Goal: Information Seeking & Learning: Learn about a topic

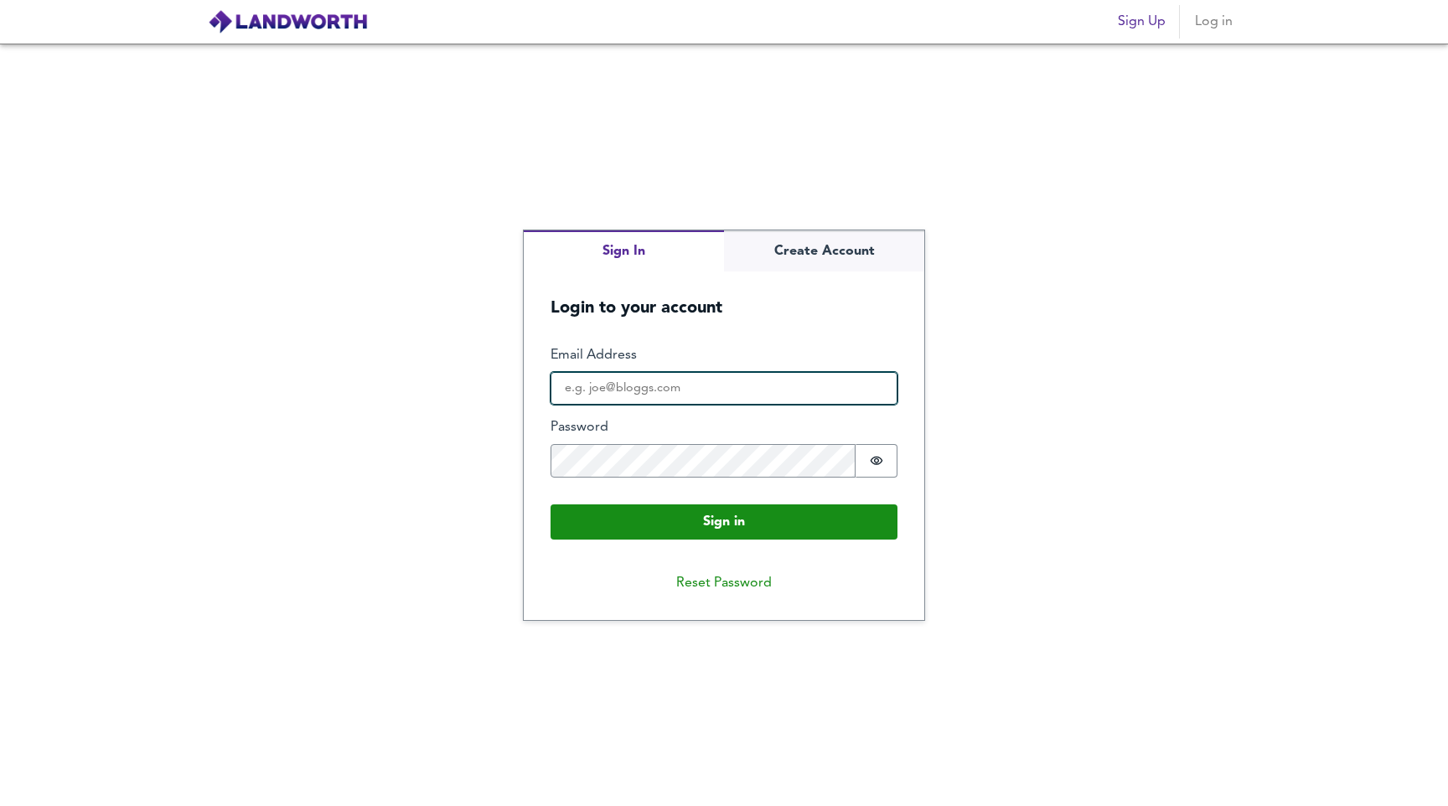
click at [674, 393] on input "Email Address" at bounding box center [723, 389] width 347 height 34
type input "g.navarra2003@gmail.com"
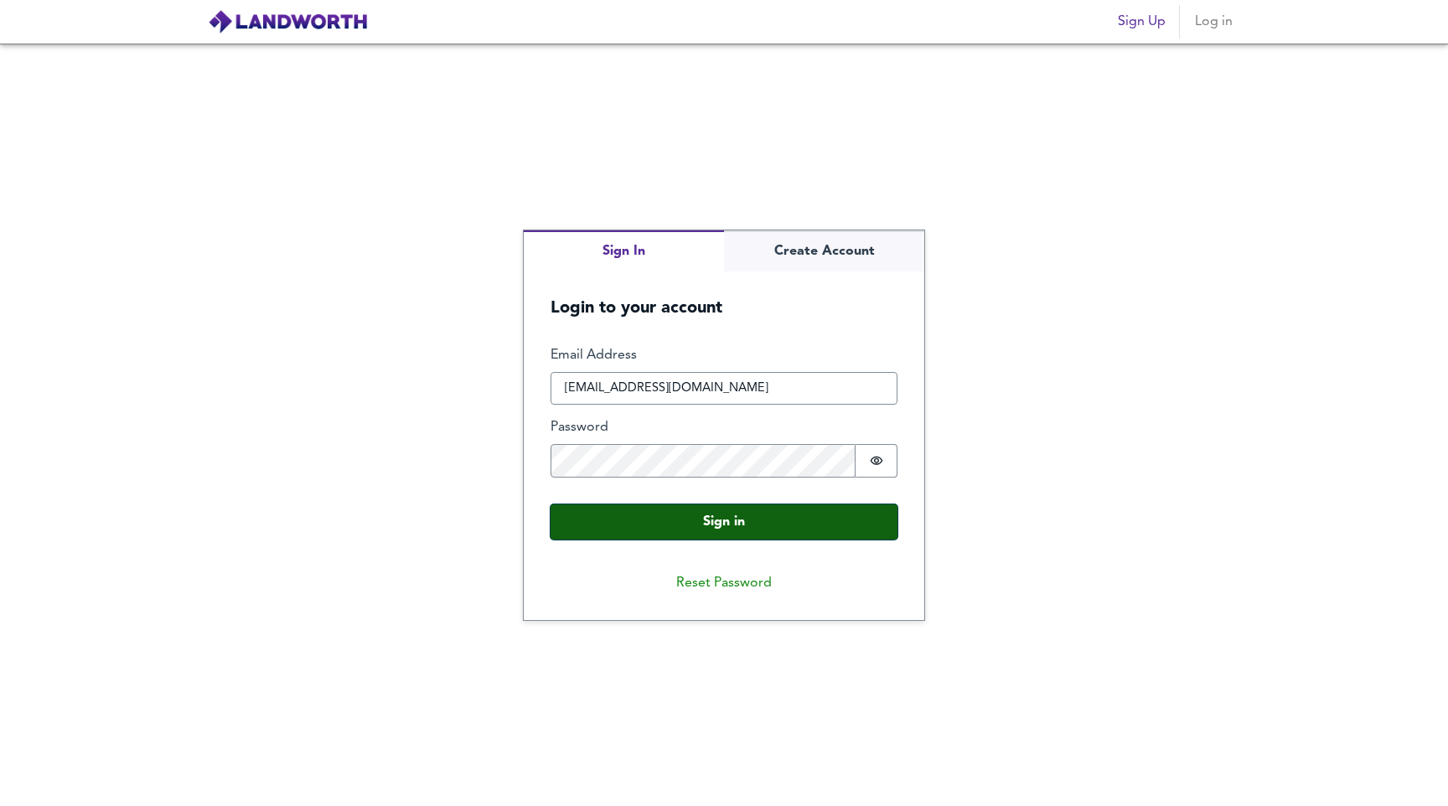
click at [588, 524] on button "Sign in" at bounding box center [723, 521] width 347 height 35
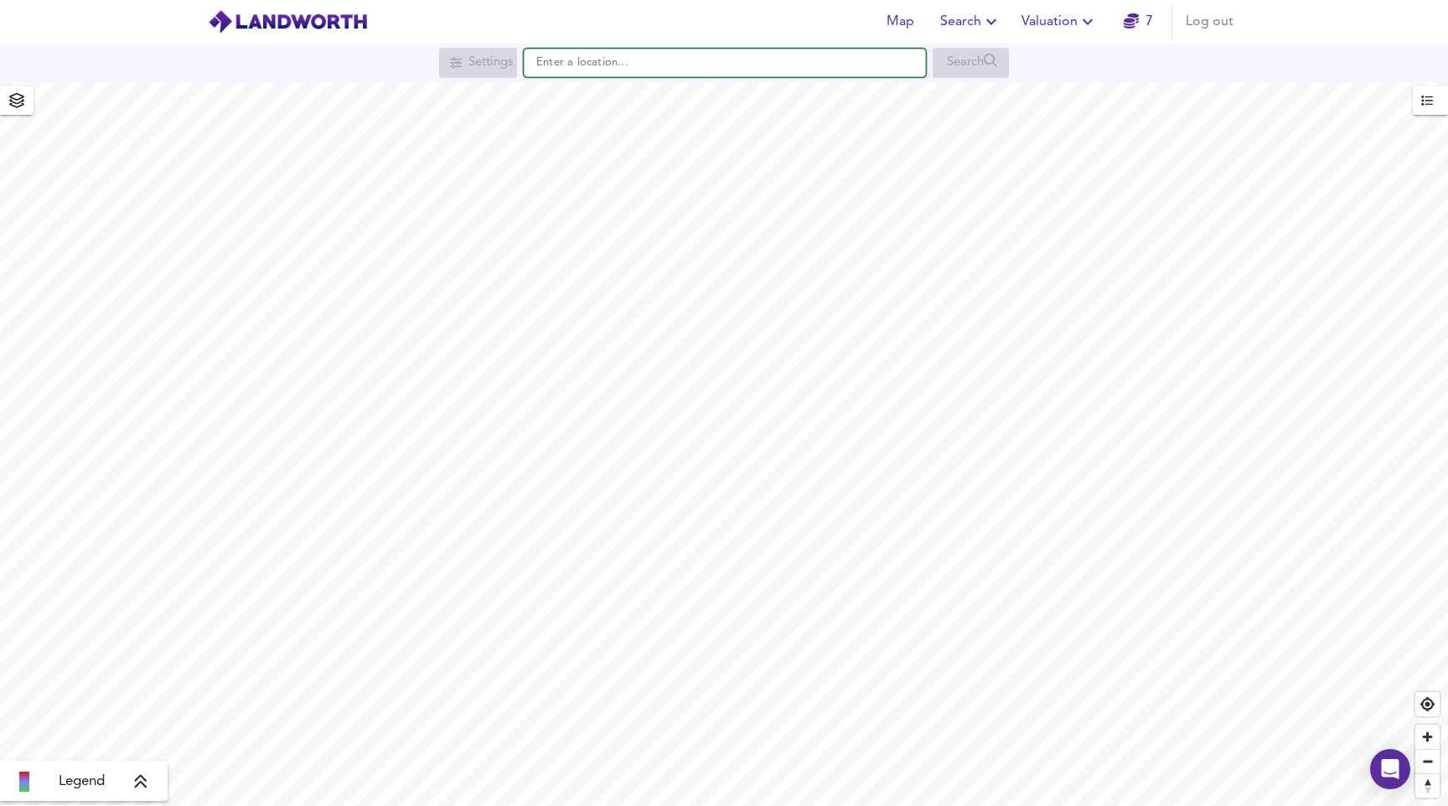
click at [591, 73] on input "text" at bounding box center [725, 63] width 402 height 28
paste input "Albany Street, Regent's Park, London NW1"
type input "Albany Street, Regent's Park, London NW1"
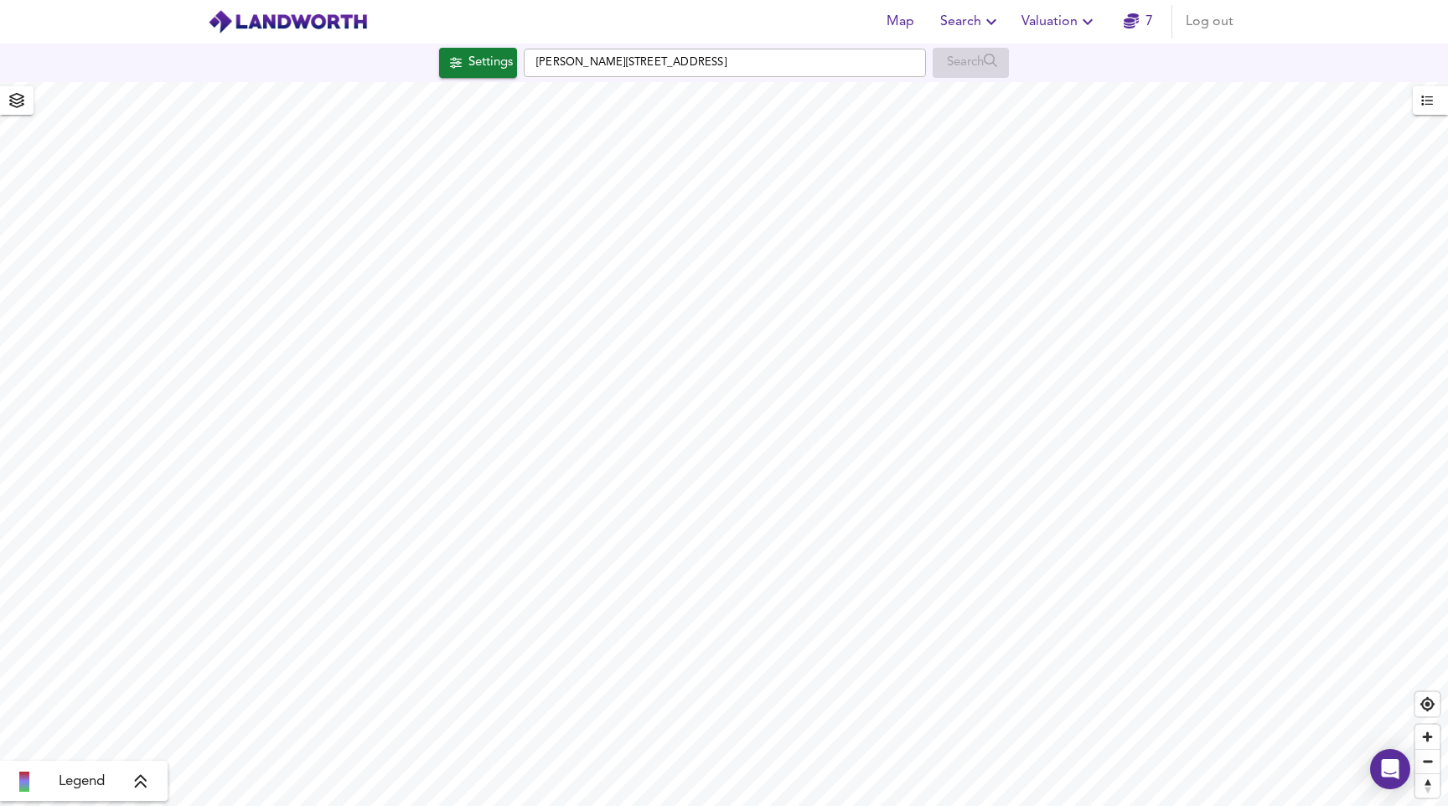
checkbox input "false"
checkbox input "true"
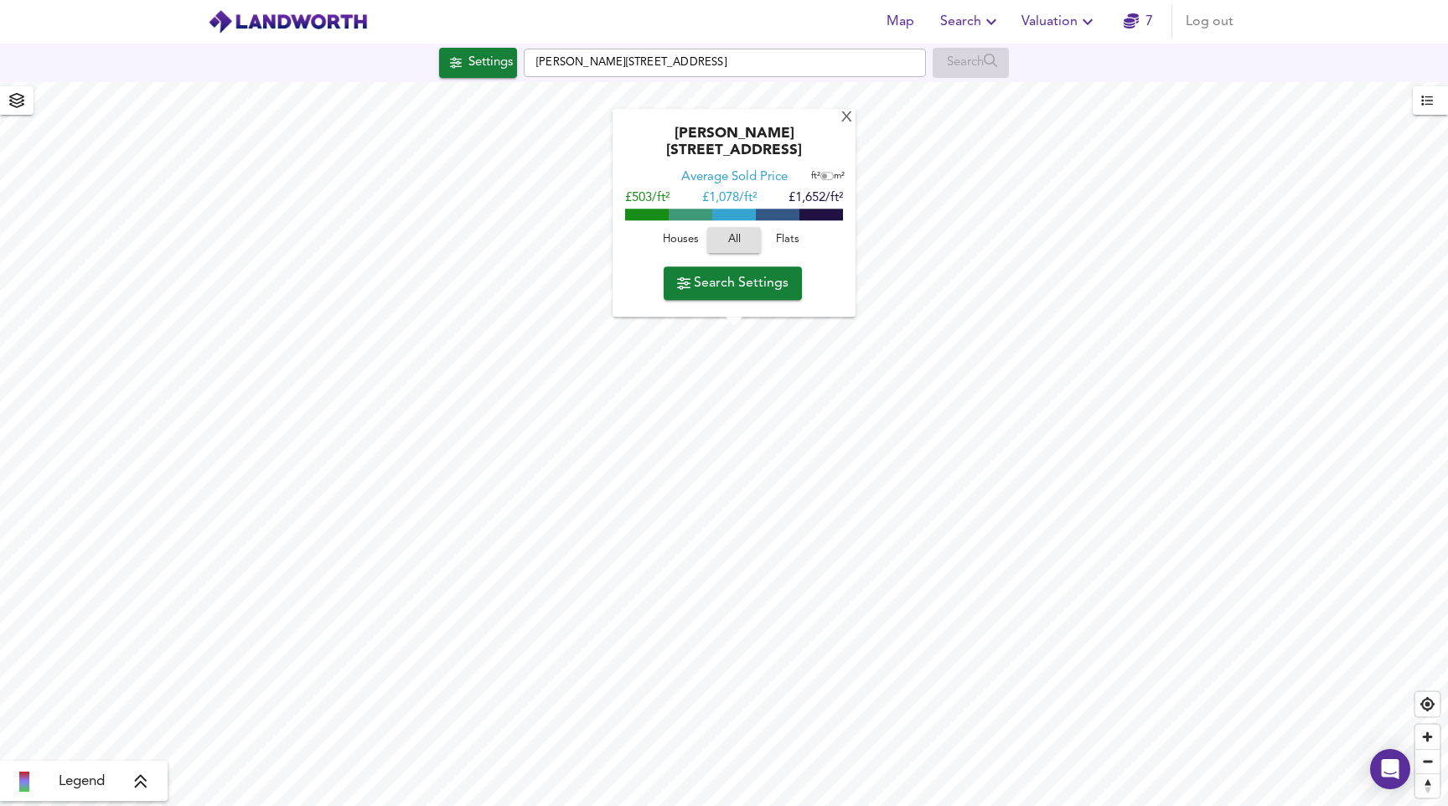
type input "201"
click at [787, 236] on span "Flats" at bounding box center [787, 240] width 45 height 19
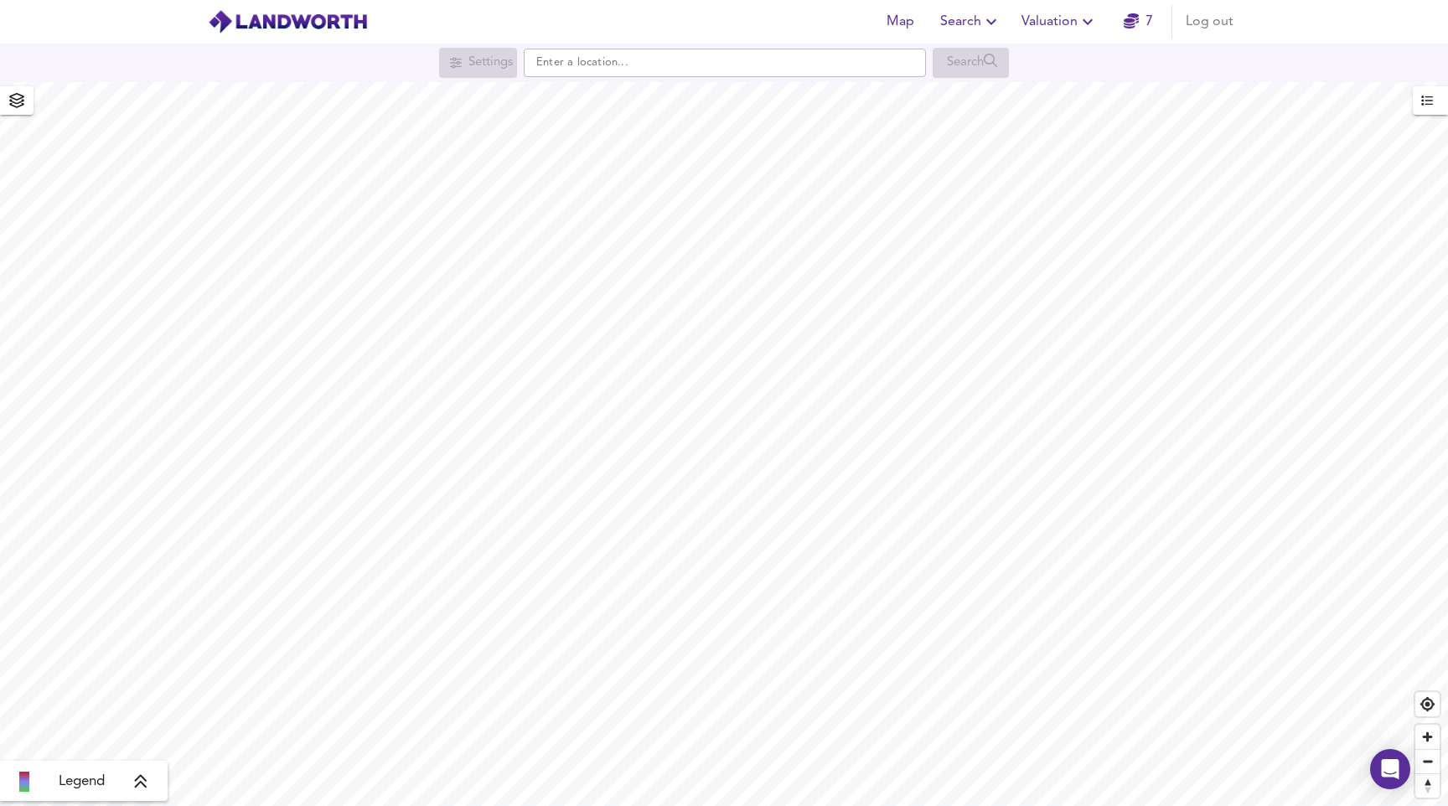
click at [1040, 18] on span "Valuation" at bounding box center [1059, 21] width 76 height 23
click at [996, 22] on icon "button" at bounding box center [991, 22] width 20 height 20
click at [987, 57] on li "New Search" at bounding box center [971, 60] width 166 height 30
click at [615, 61] on input "text" at bounding box center [725, 63] width 402 height 28
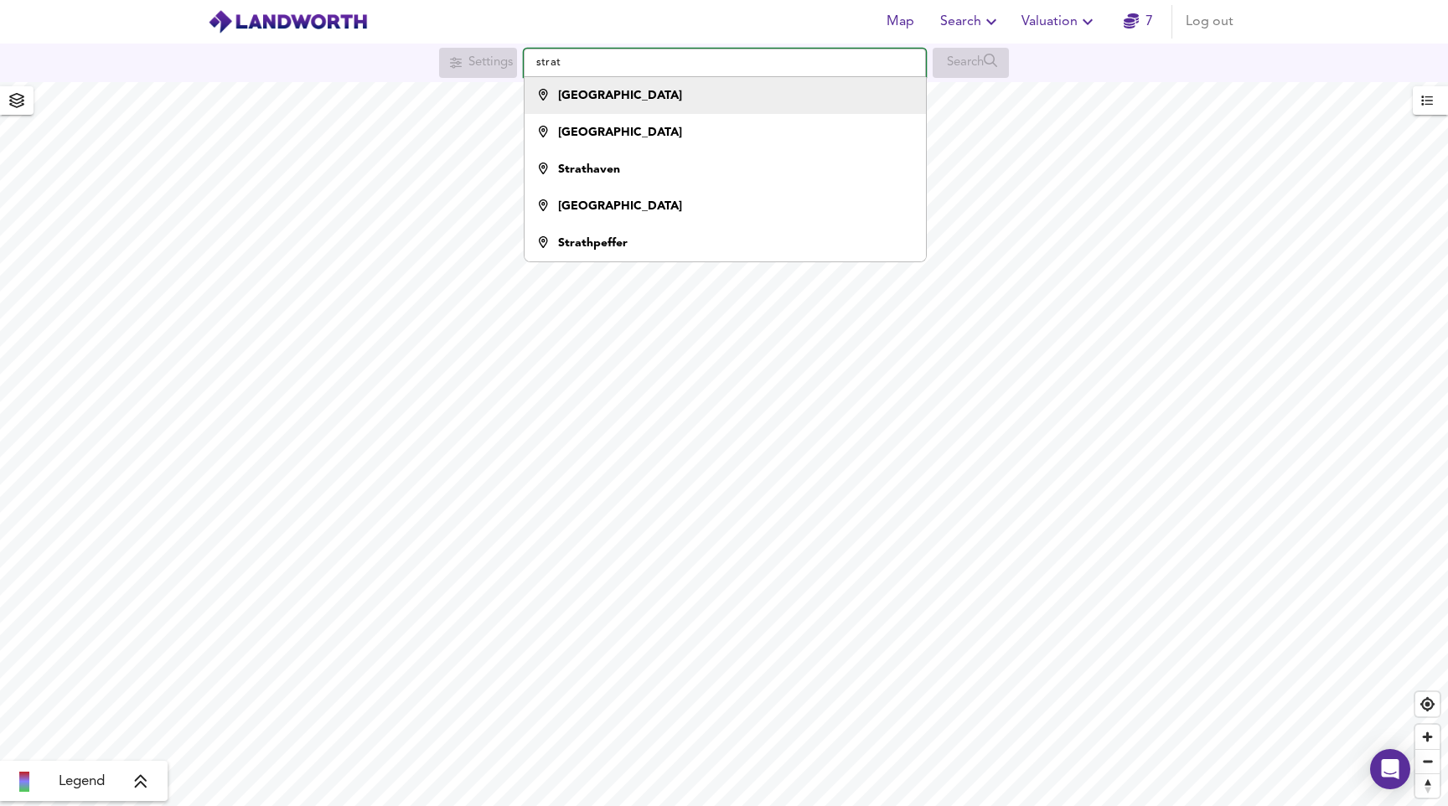
type input "strat"
click at [648, 95] on div "[GEOGRAPHIC_DATA]" at bounding box center [721, 95] width 385 height 17
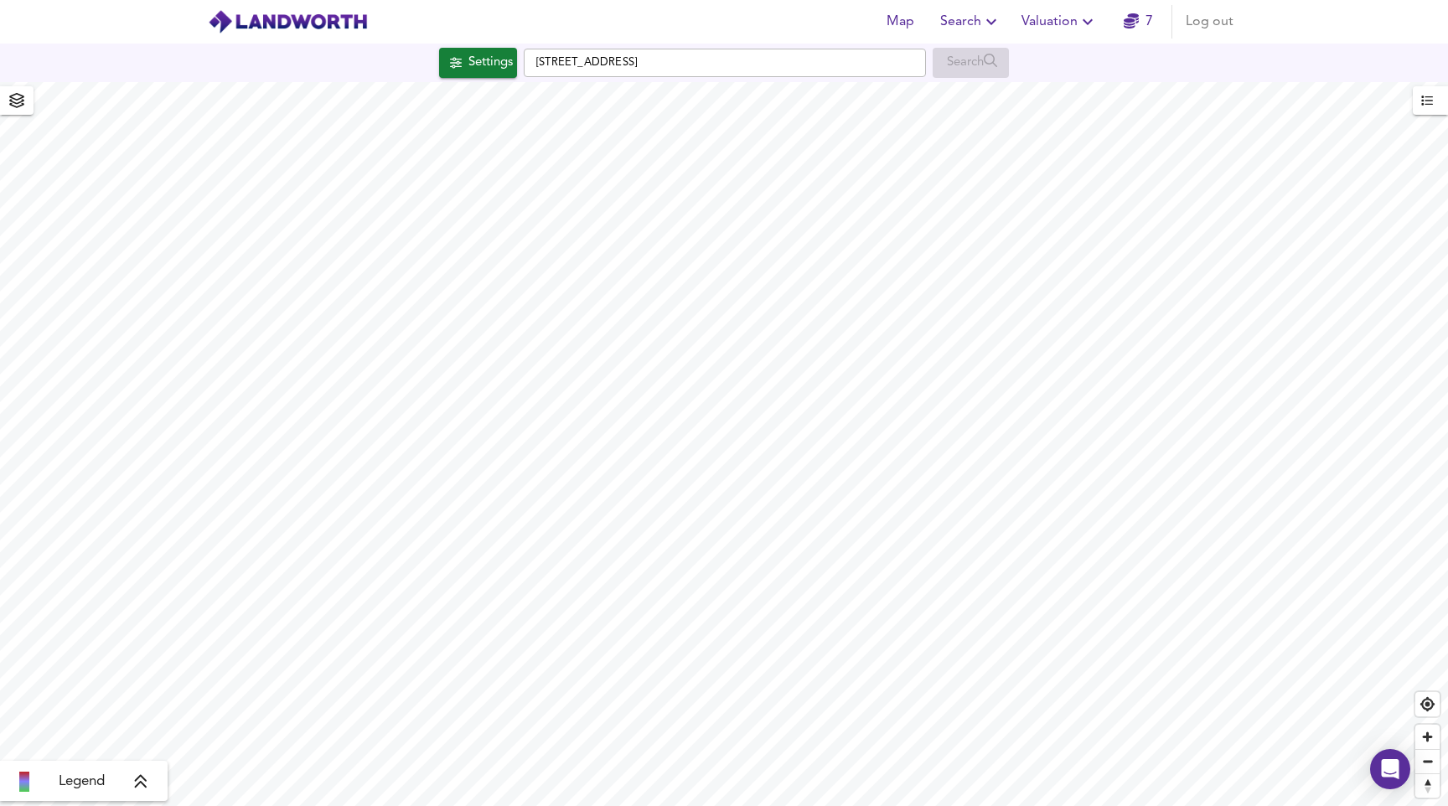
checkbox input "false"
checkbox input "true"
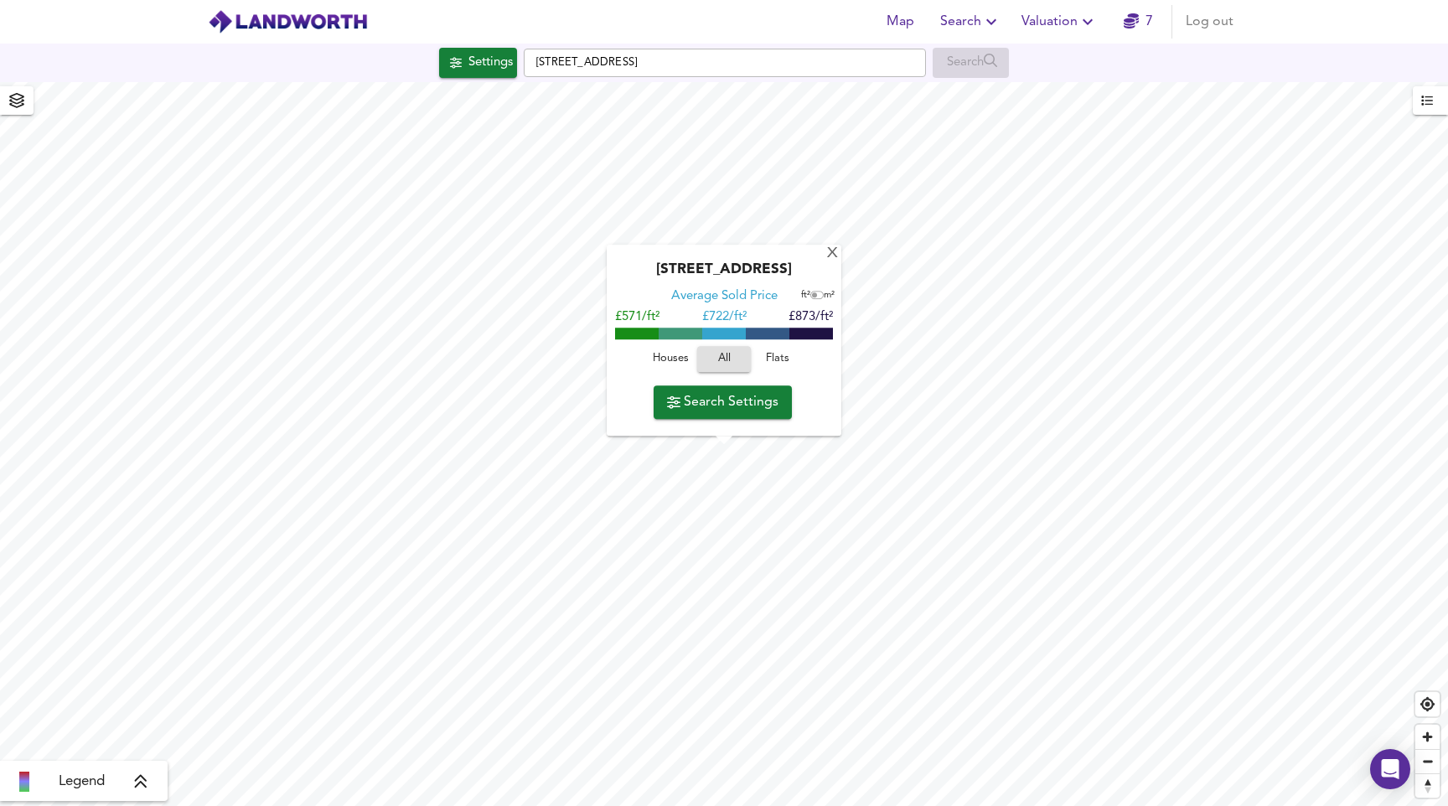
click at [737, 401] on span "Search Settings" at bounding box center [722, 401] width 111 height 23
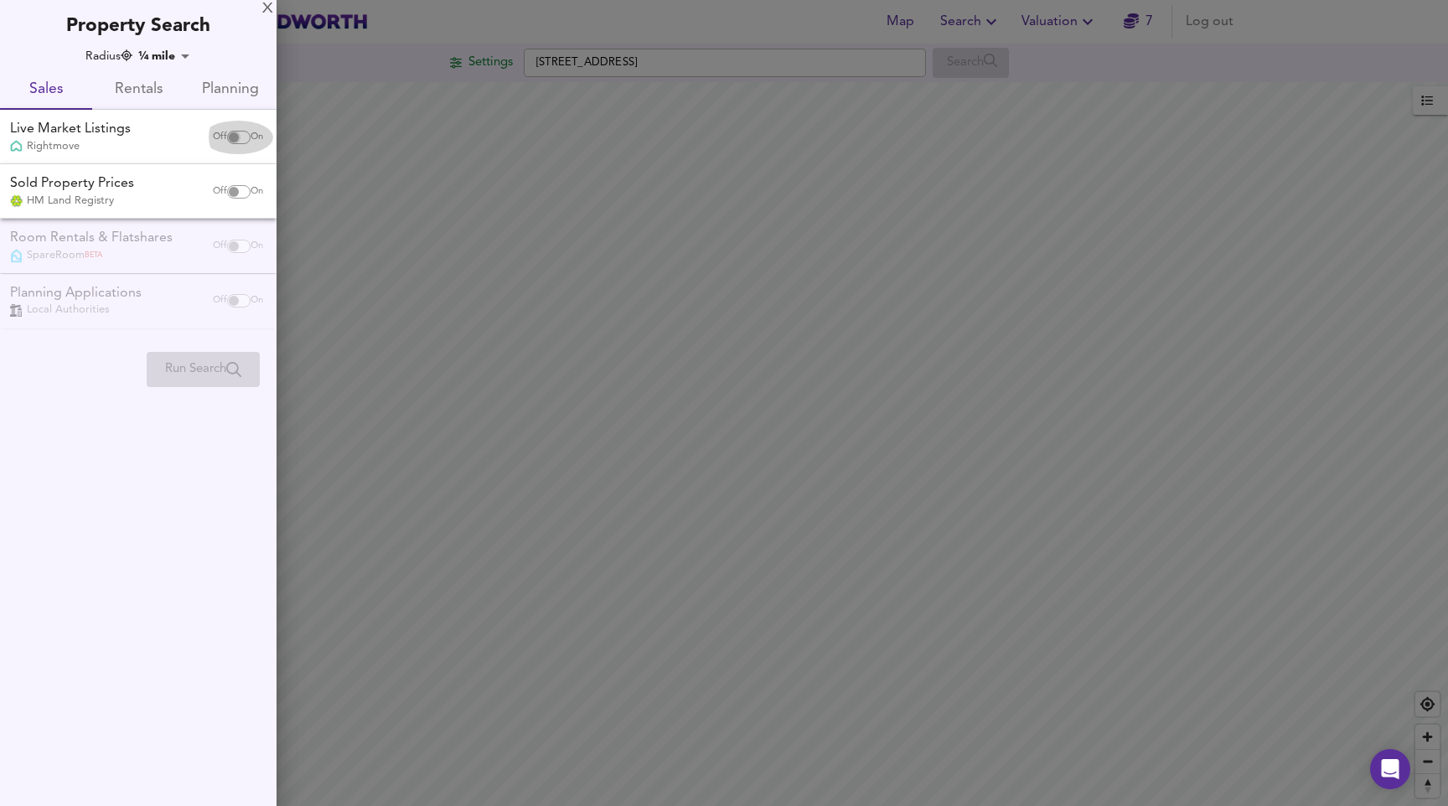
click at [235, 135] on input "checkbox" at bounding box center [234, 137] width 40 height 13
checkbox input "true"
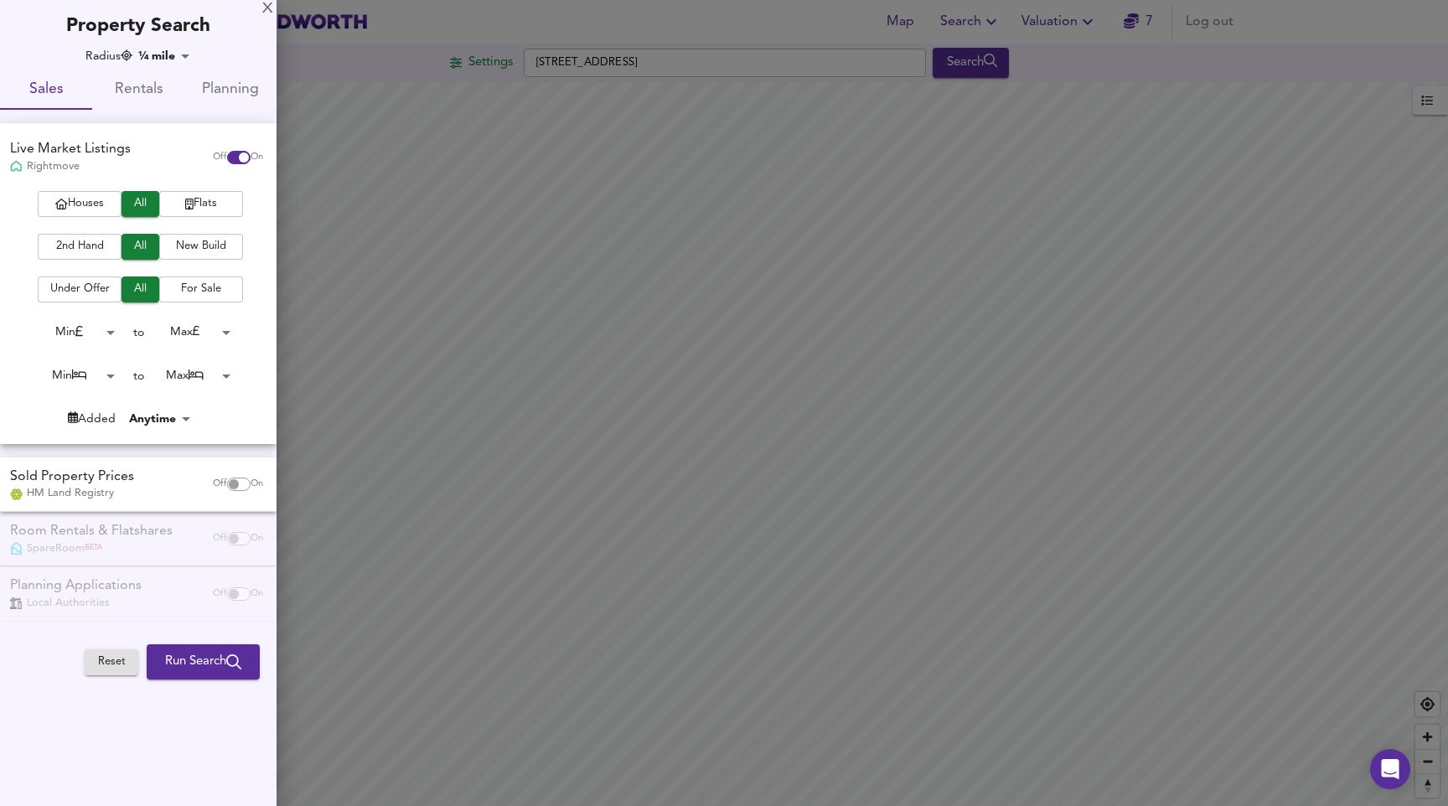
click at [235, 478] on input "checkbox" at bounding box center [234, 483] width 40 height 13
checkbox input "true"
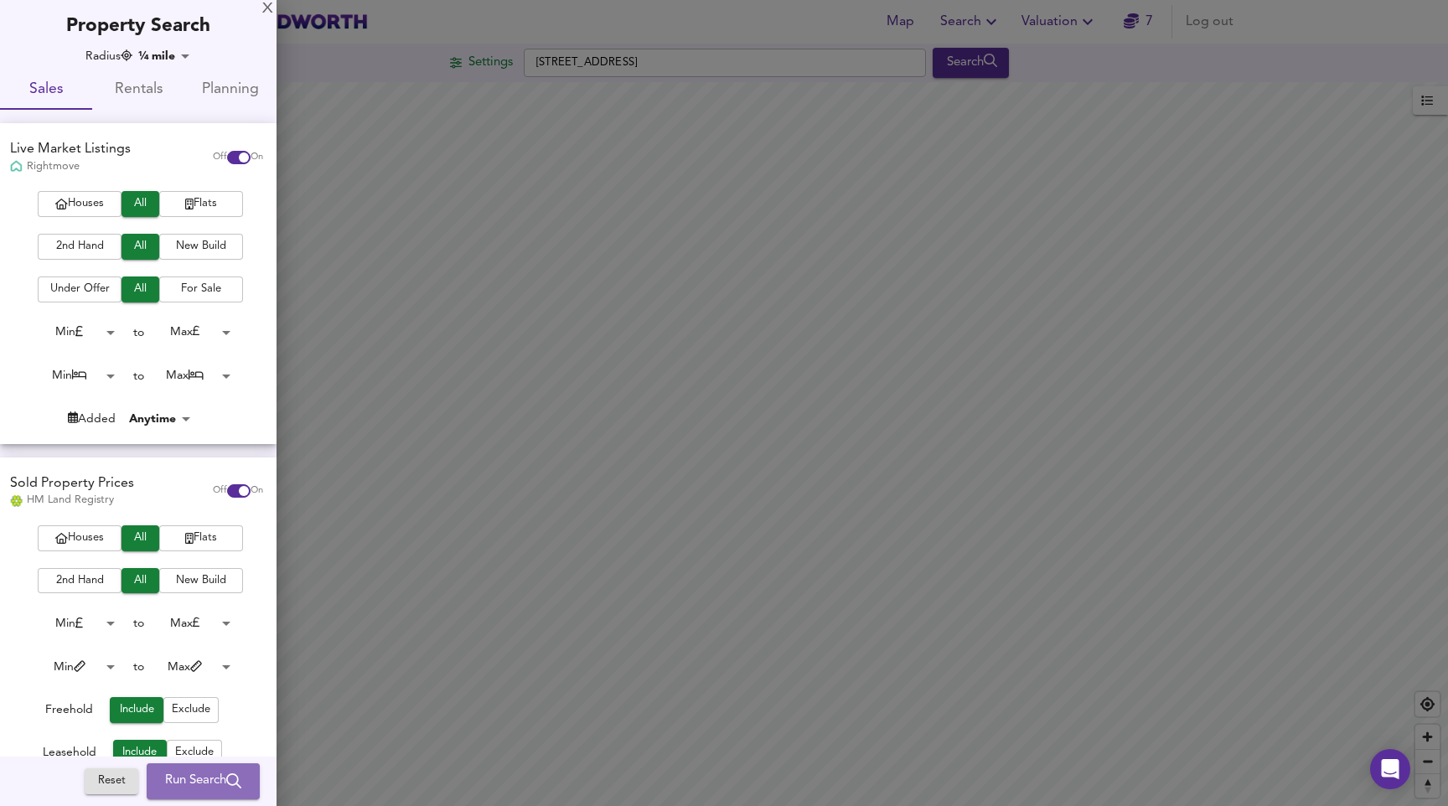
click at [226, 782] on icon "submit" at bounding box center [233, 781] width 15 height 15
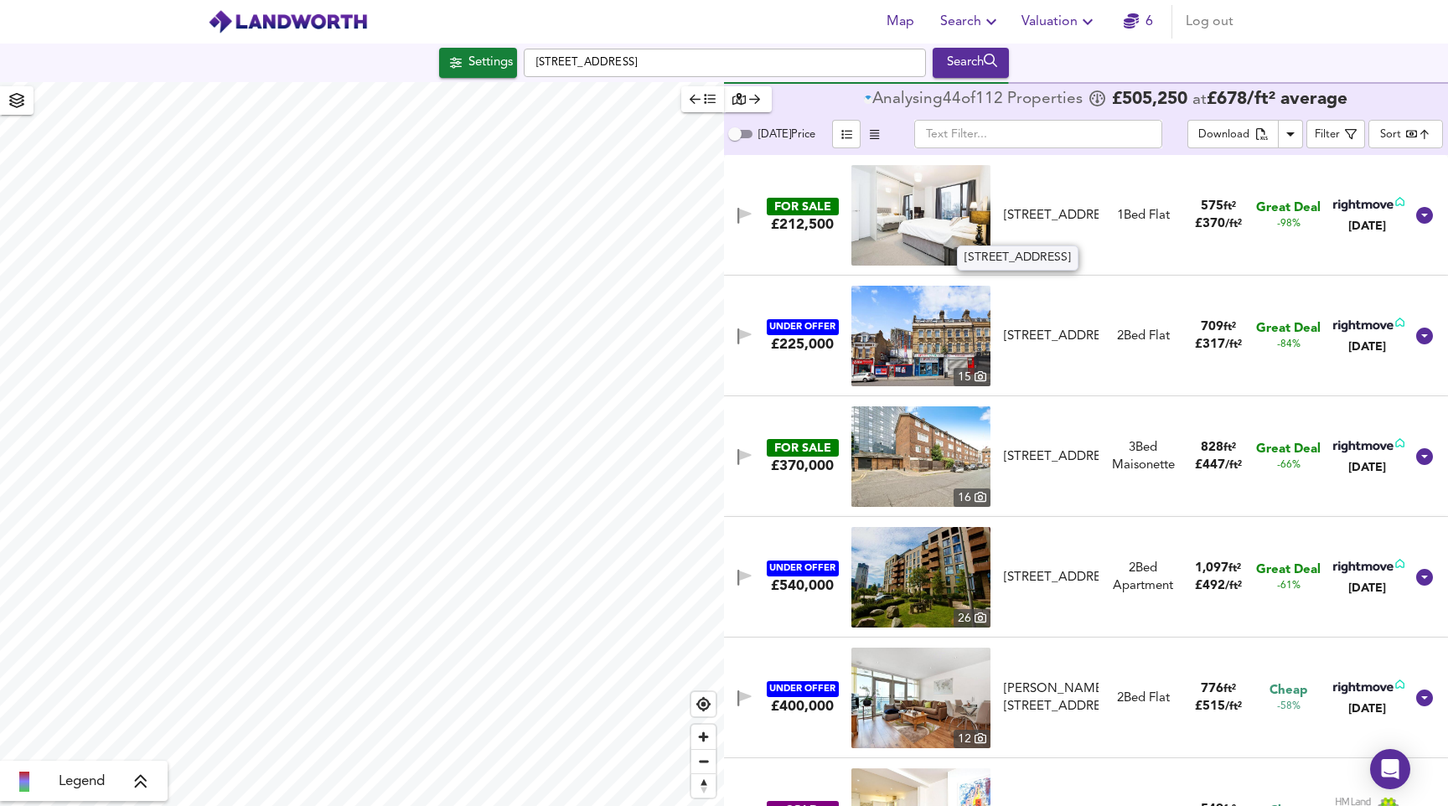
click at [1056, 207] on div "Leyton Road, London, E15 1GF" at bounding box center [1051, 216] width 95 height 18
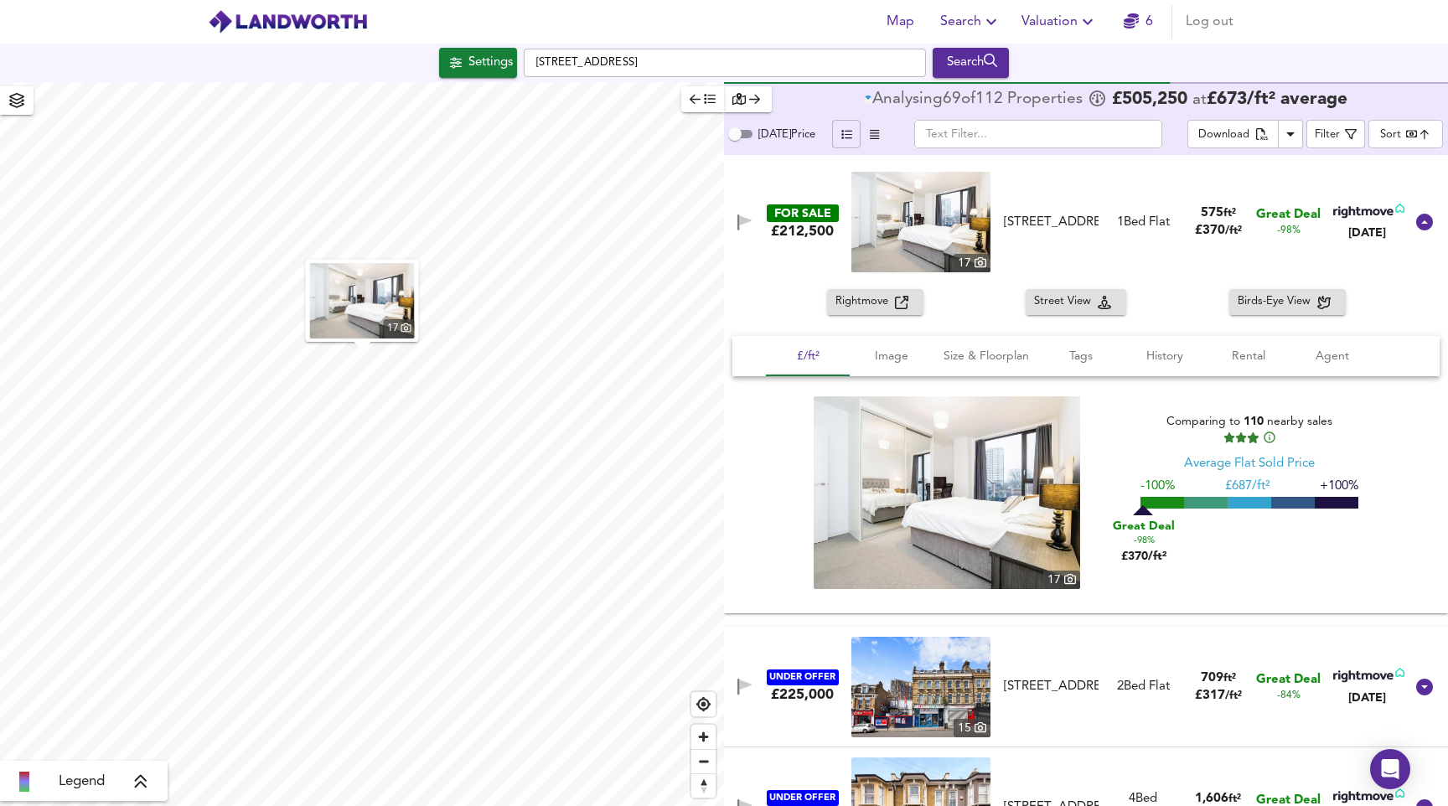
click at [843, 136] on icon "button" at bounding box center [846, 134] width 11 height 11
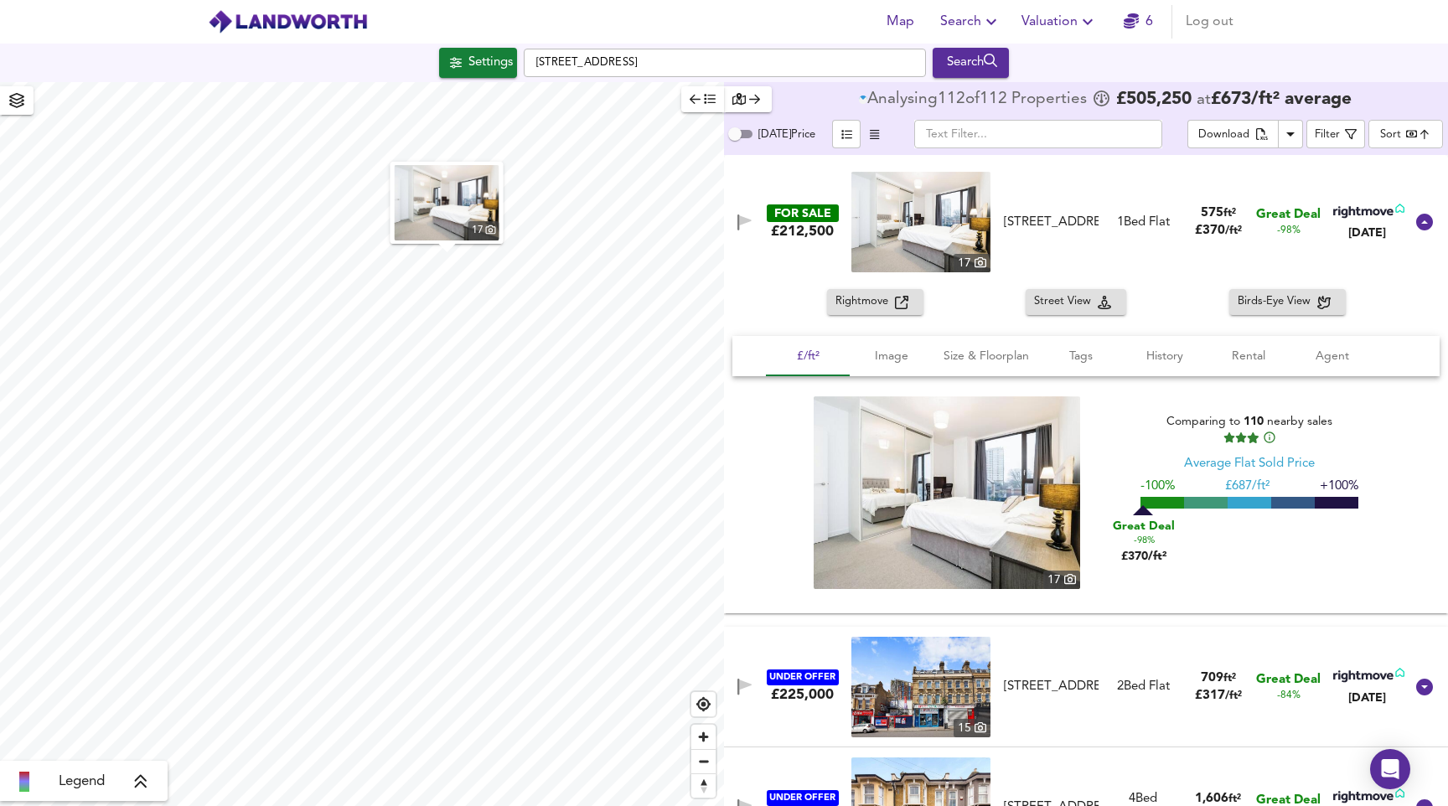
click at [744, 266] on div "17 Legend Analysing 112 of 112 Propert ies £ 505,250 at £ 673 / ft² average Tod…" at bounding box center [724, 444] width 1448 height 724
type input "836"
click at [761, 99] on div "button" at bounding box center [747, 99] width 31 height 19
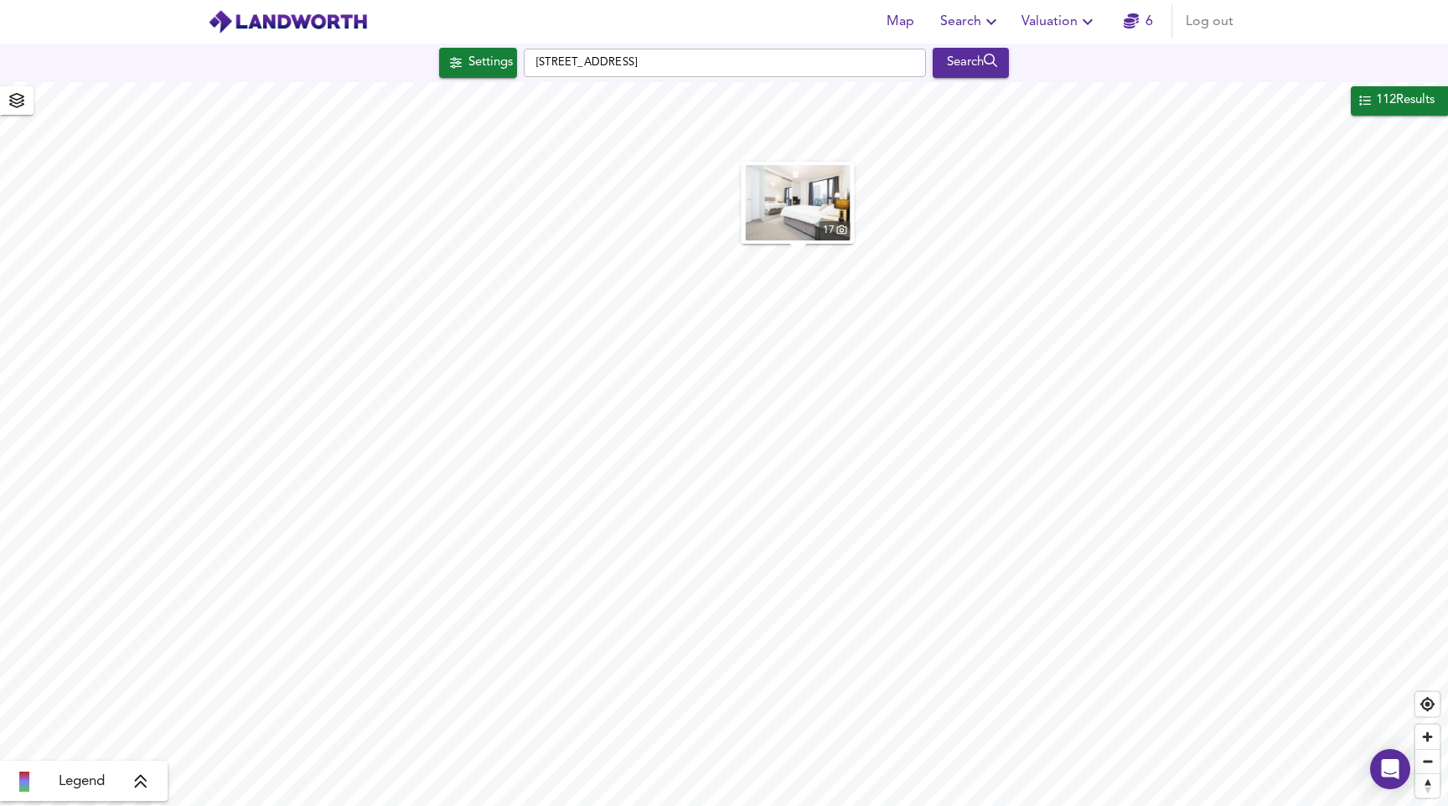
click at [1431, 115] on button "112 Results" at bounding box center [1398, 100] width 97 height 28
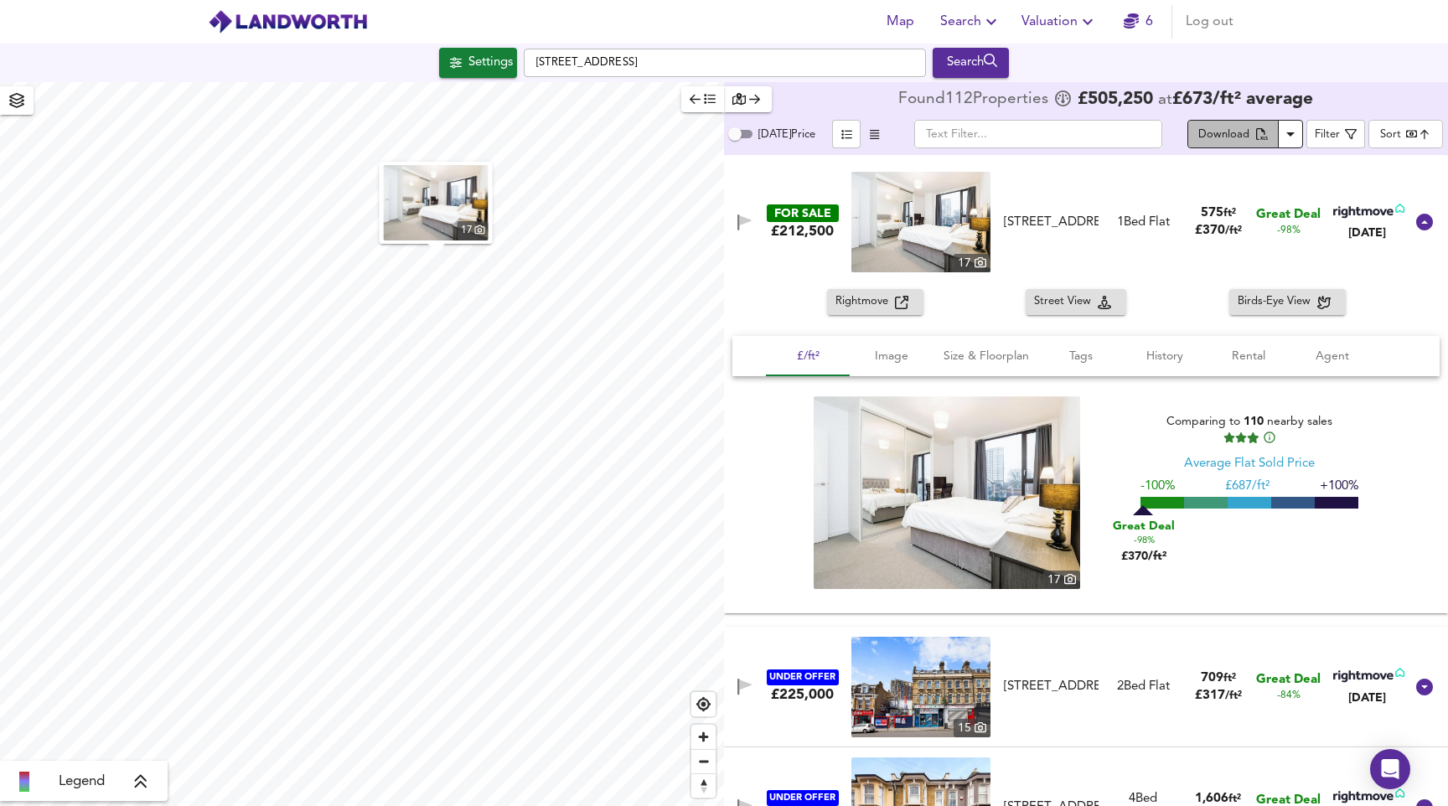
click at [1262, 129] on icon "split button" at bounding box center [1262, 134] width 12 height 12
click at [981, 23] on span "Search" at bounding box center [970, 21] width 61 height 23
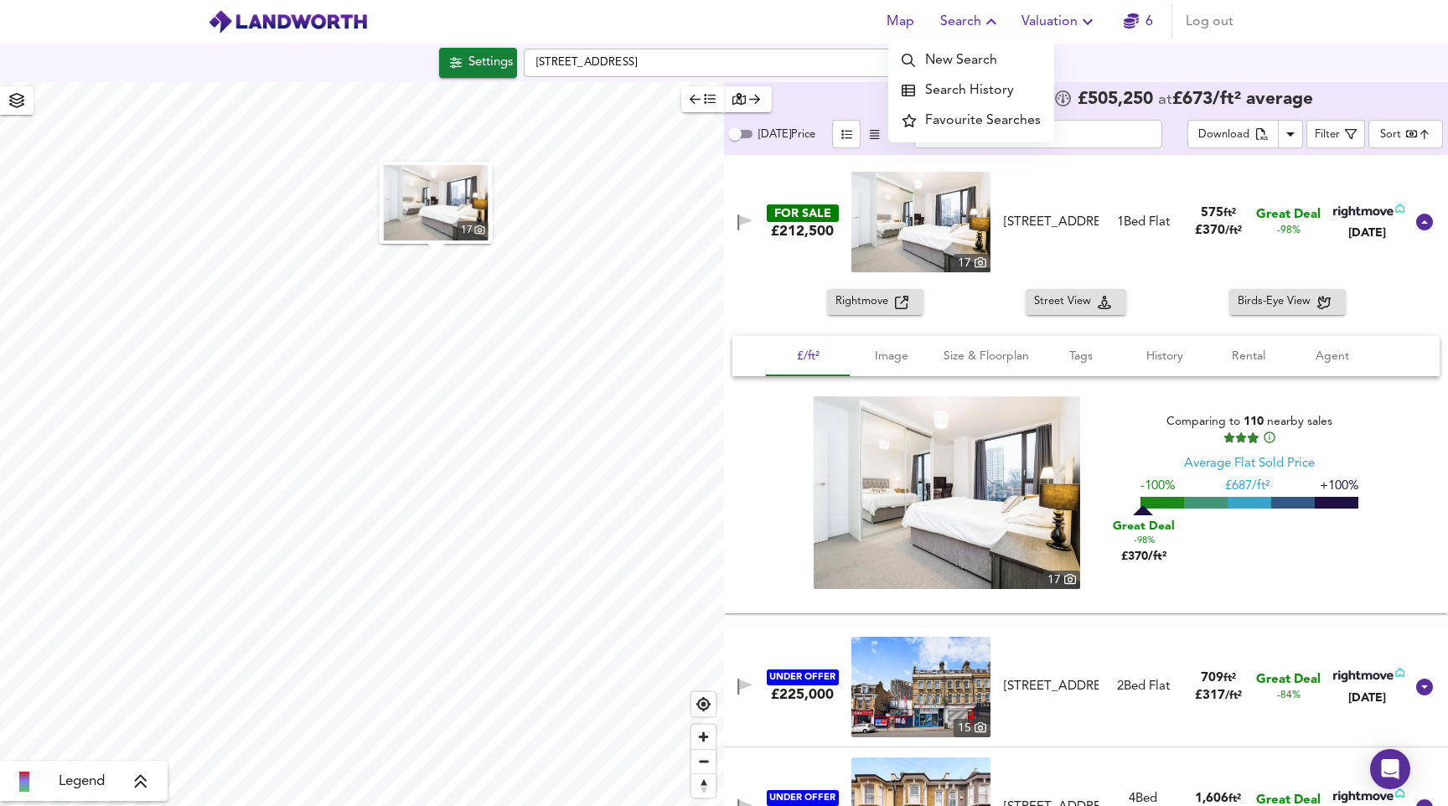
click at [1077, 16] on icon "button" at bounding box center [1087, 22] width 20 height 20
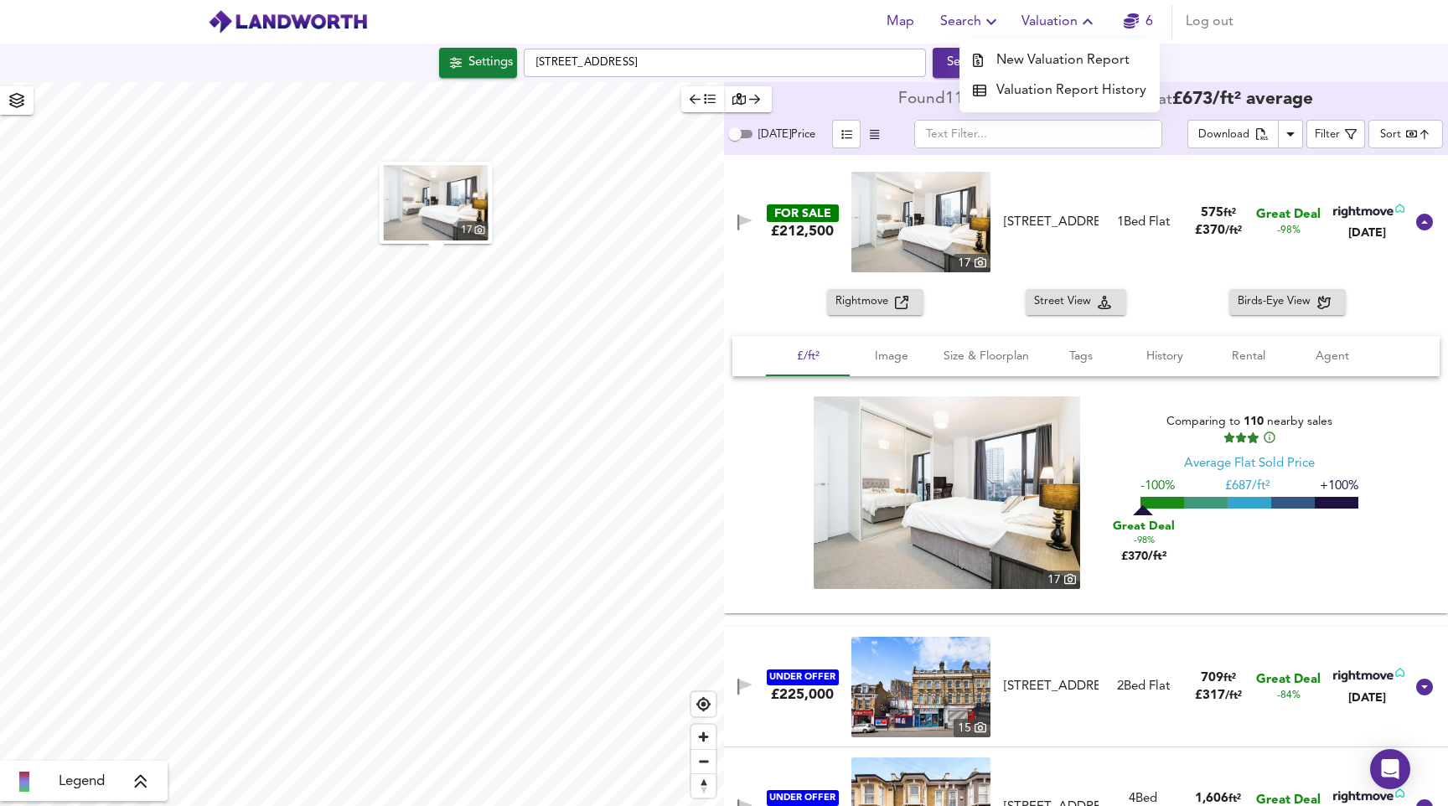
click at [1068, 81] on li "Valuation Report History" at bounding box center [1059, 90] width 200 height 30
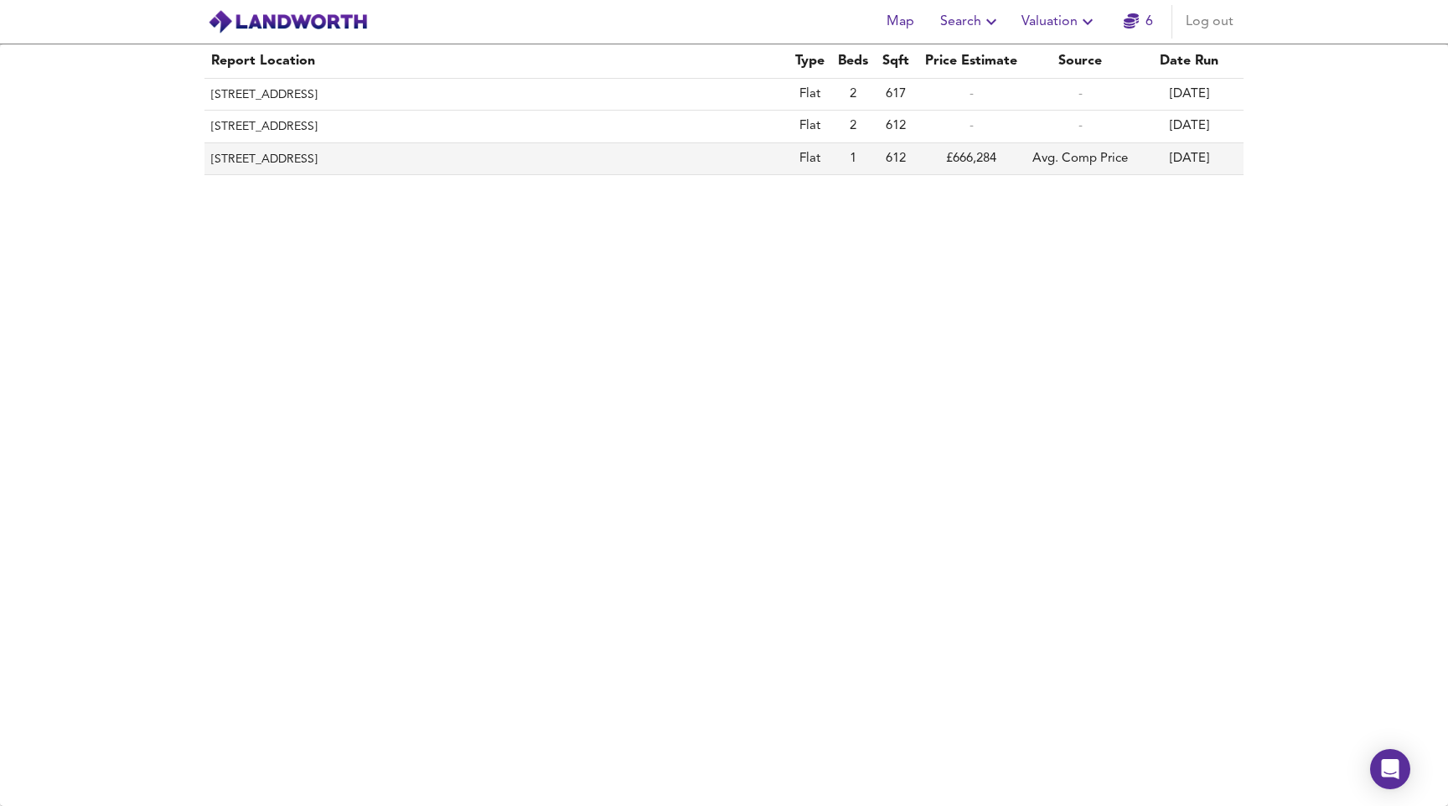
click at [430, 154] on th "Flat 32a, Cumberland Mansions, Nutford Place, London, City Of Westminster, W1H …" at bounding box center [496, 159] width 584 height 32
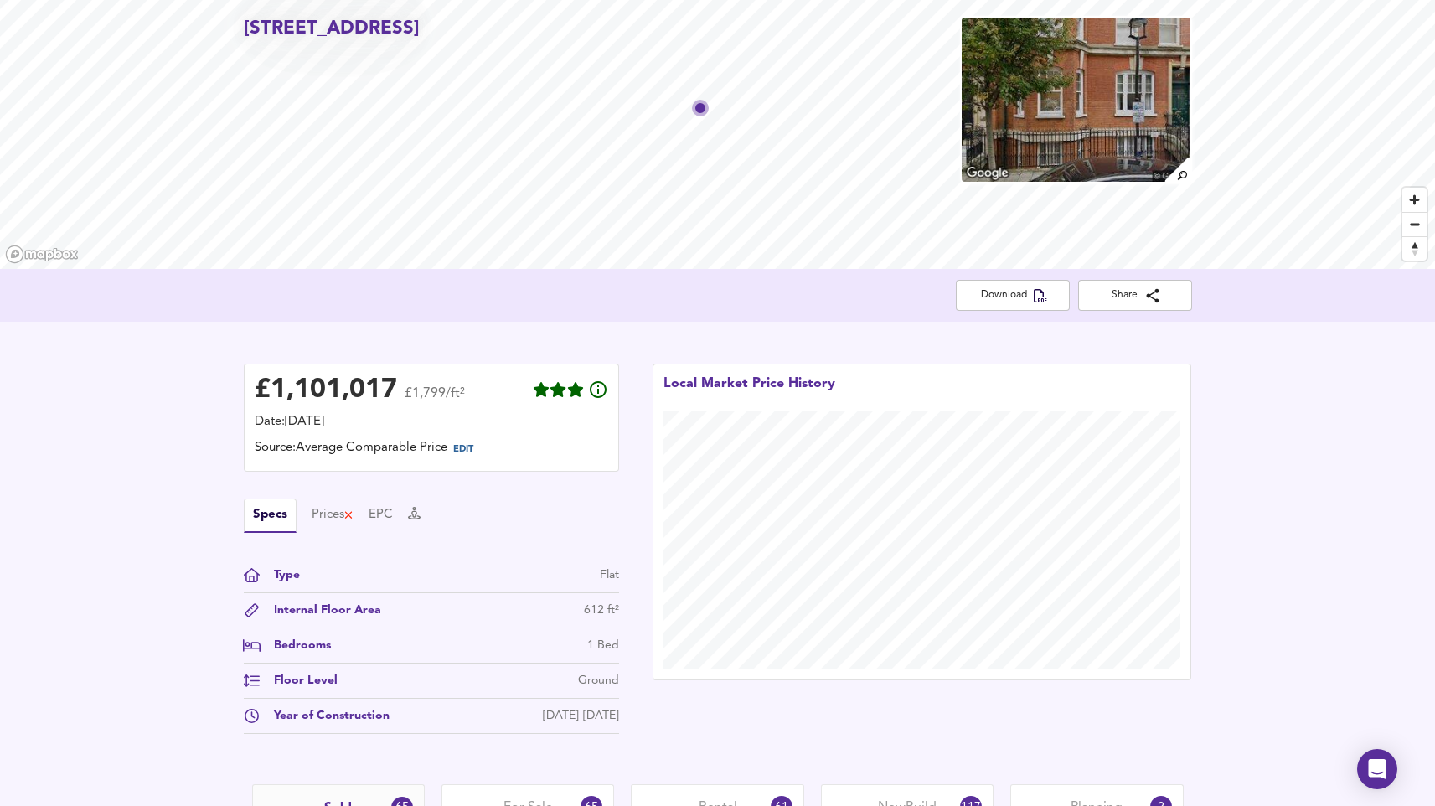
scroll to position [88, 0]
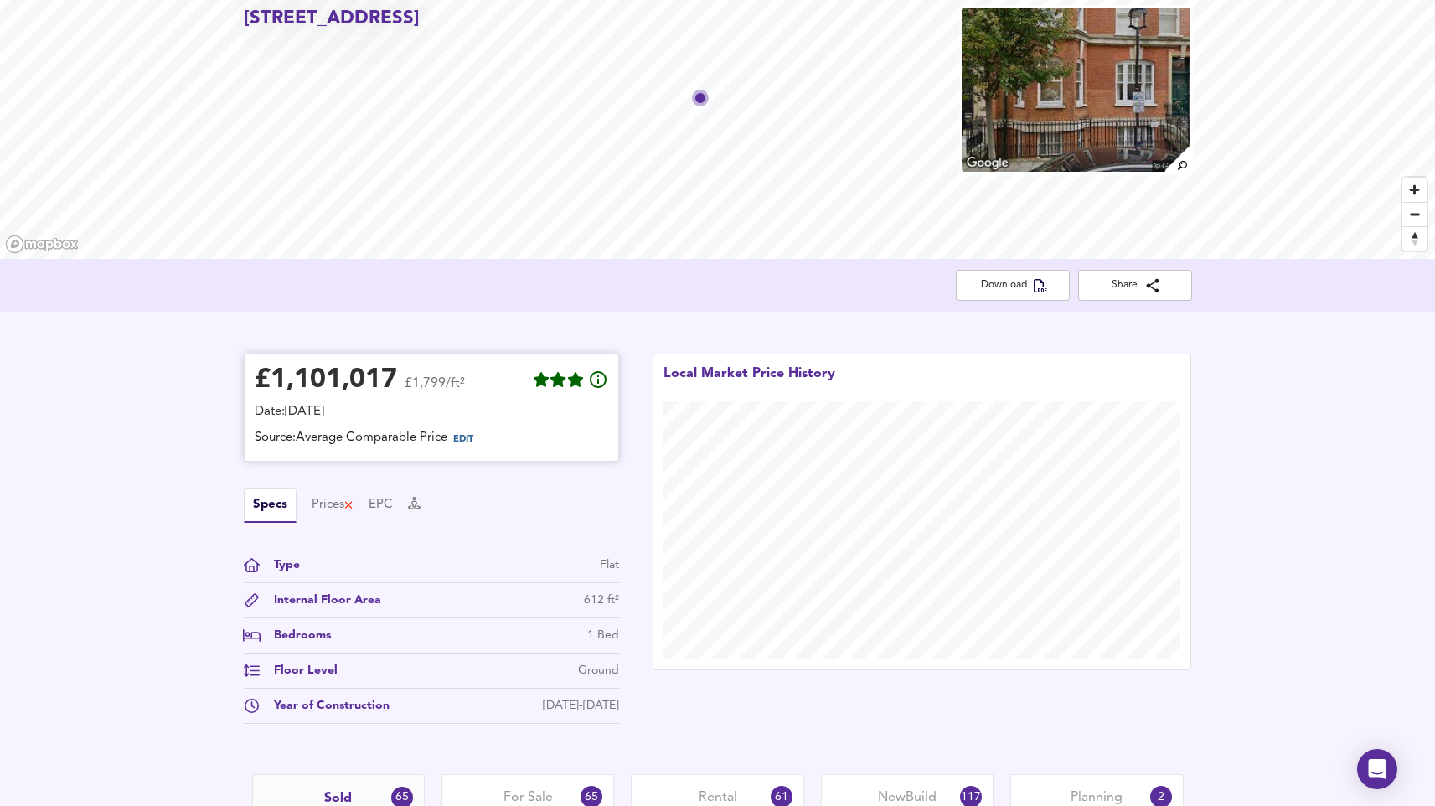
click at [465, 436] on span "EDIT" at bounding box center [463, 439] width 20 height 9
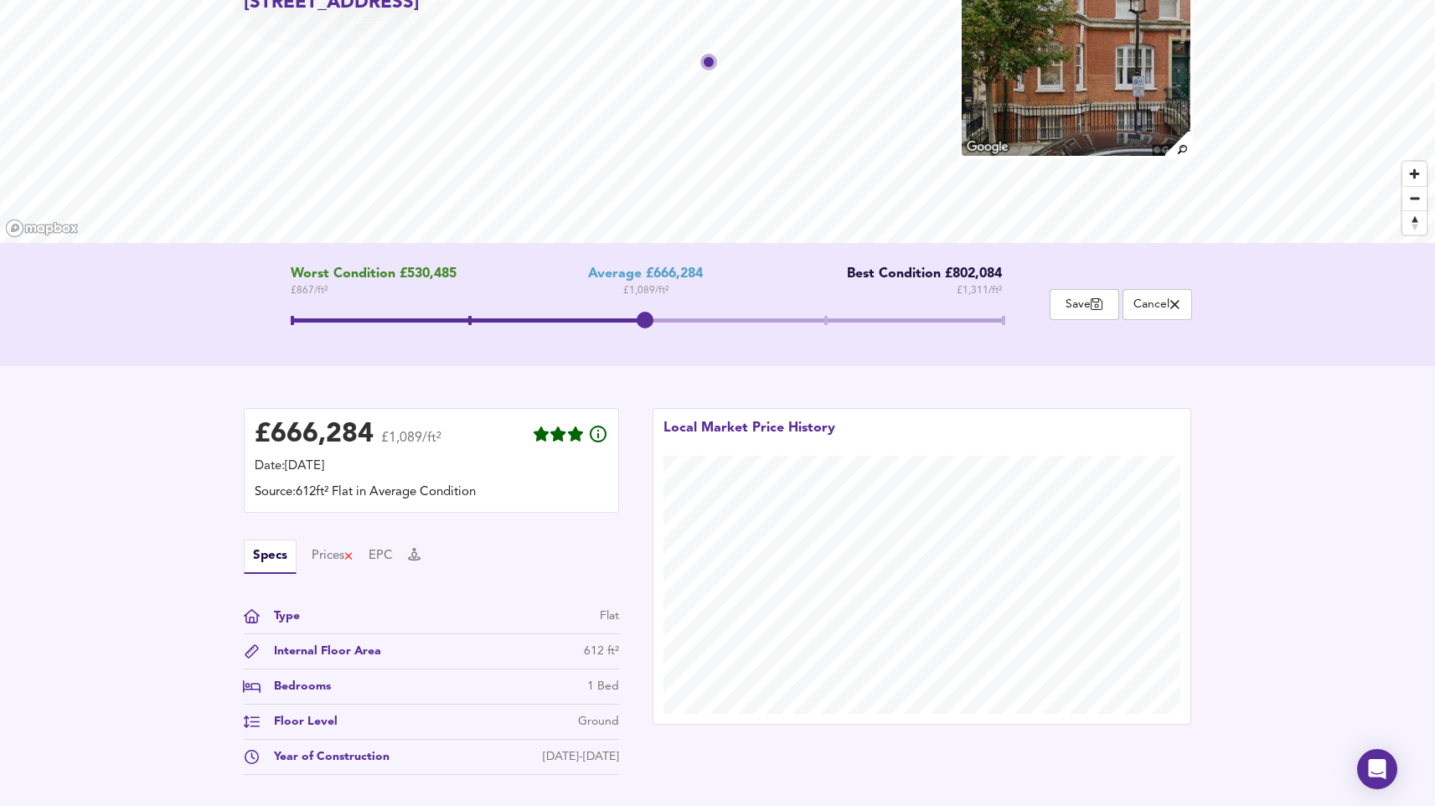
scroll to position [220, 0]
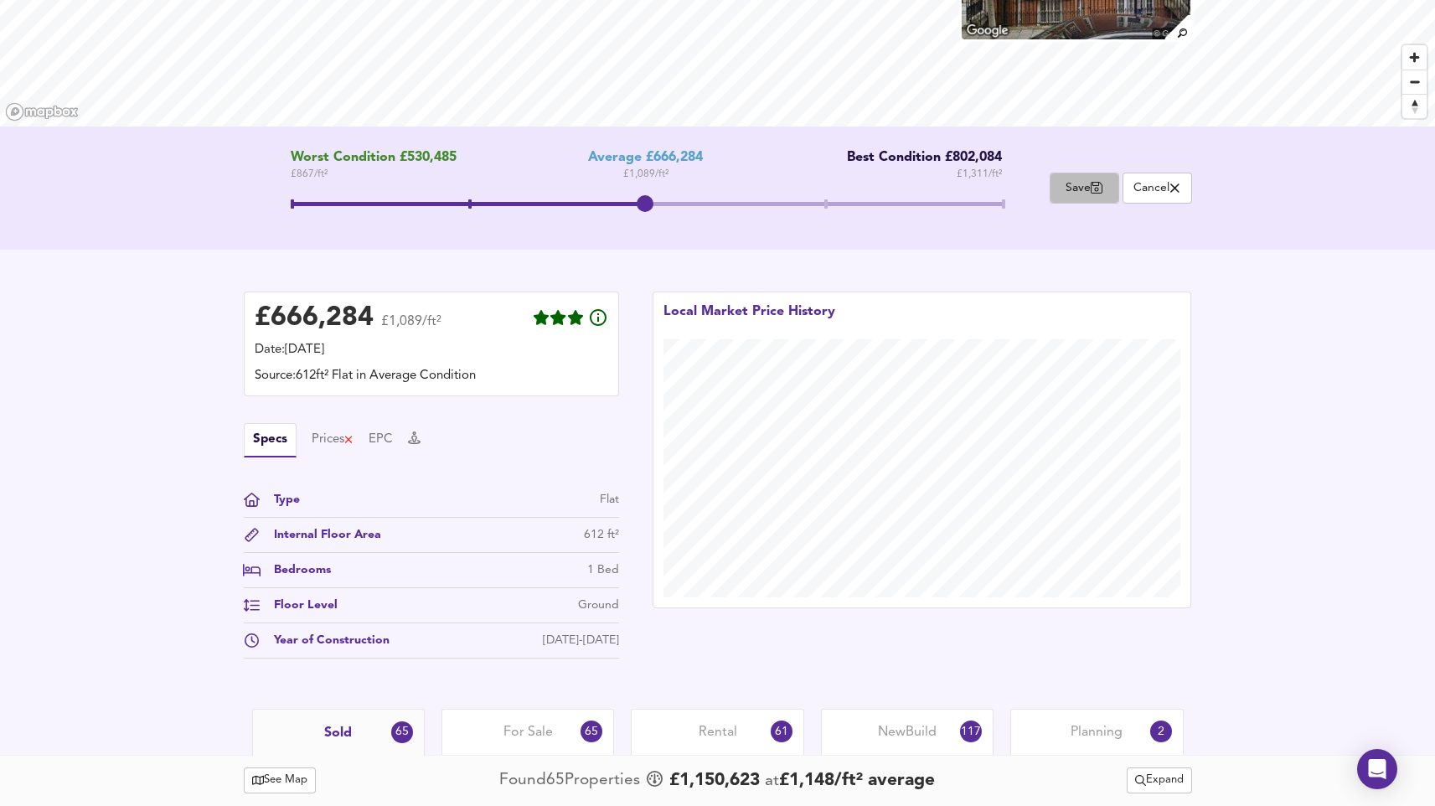
click at [1111, 190] on button "Save" at bounding box center [1085, 188] width 70 height 31
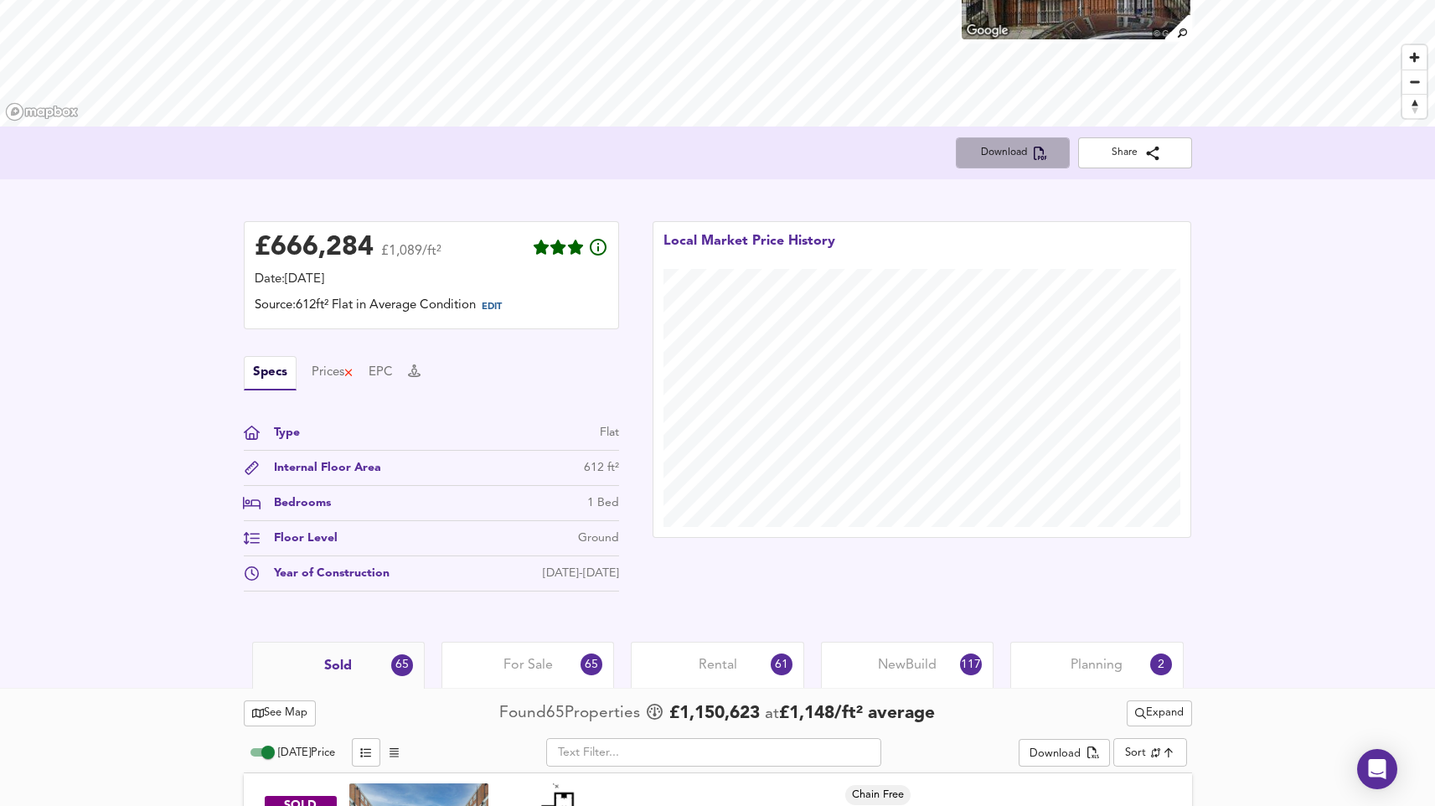
click at [1009, 160] on span "Download" at bounding box center [1012, 153] width 87 height 18
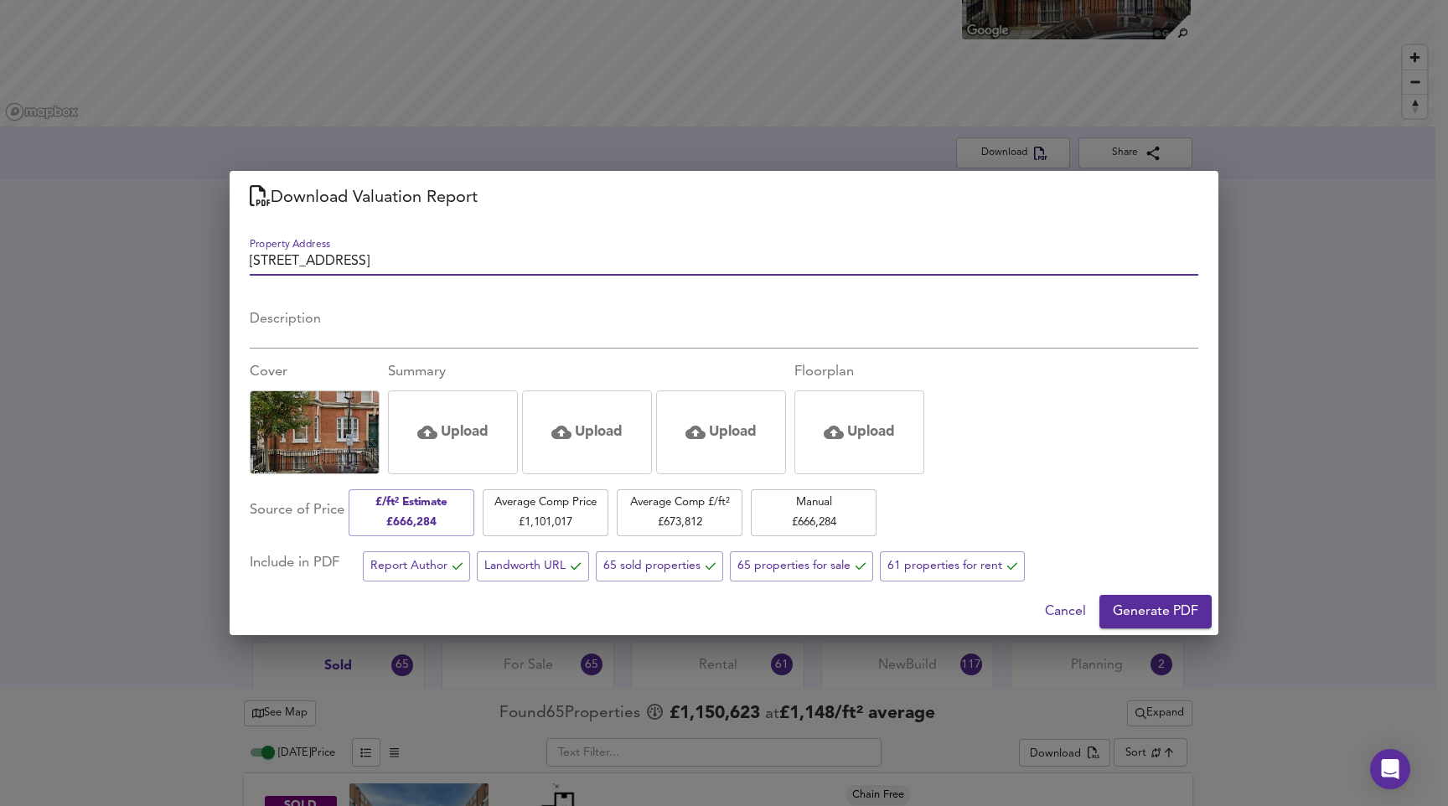
click at [1130, 601] on span "Generate PDF" at bounding box center [1154, 611] width 85 height 23
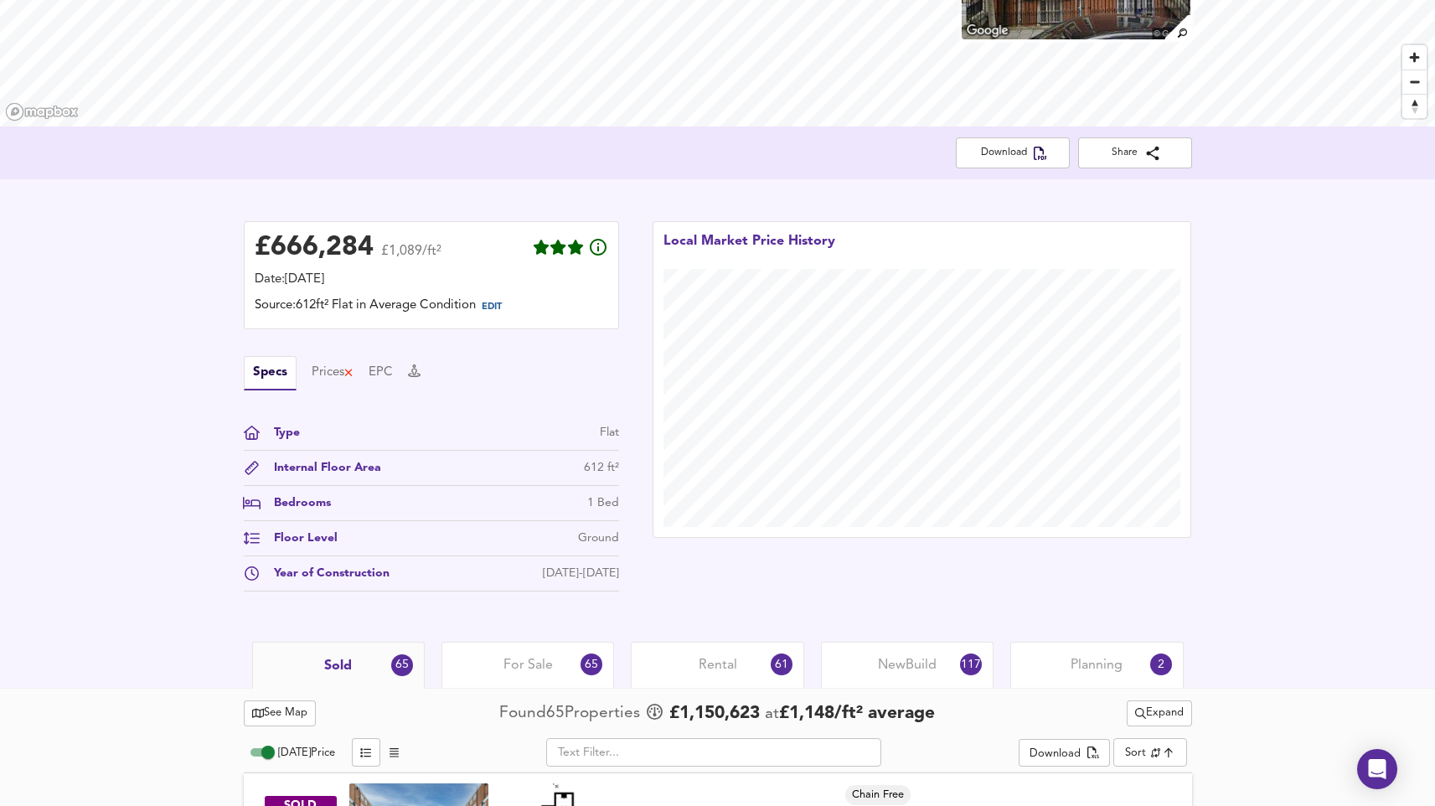
scroll to position [0, 0]
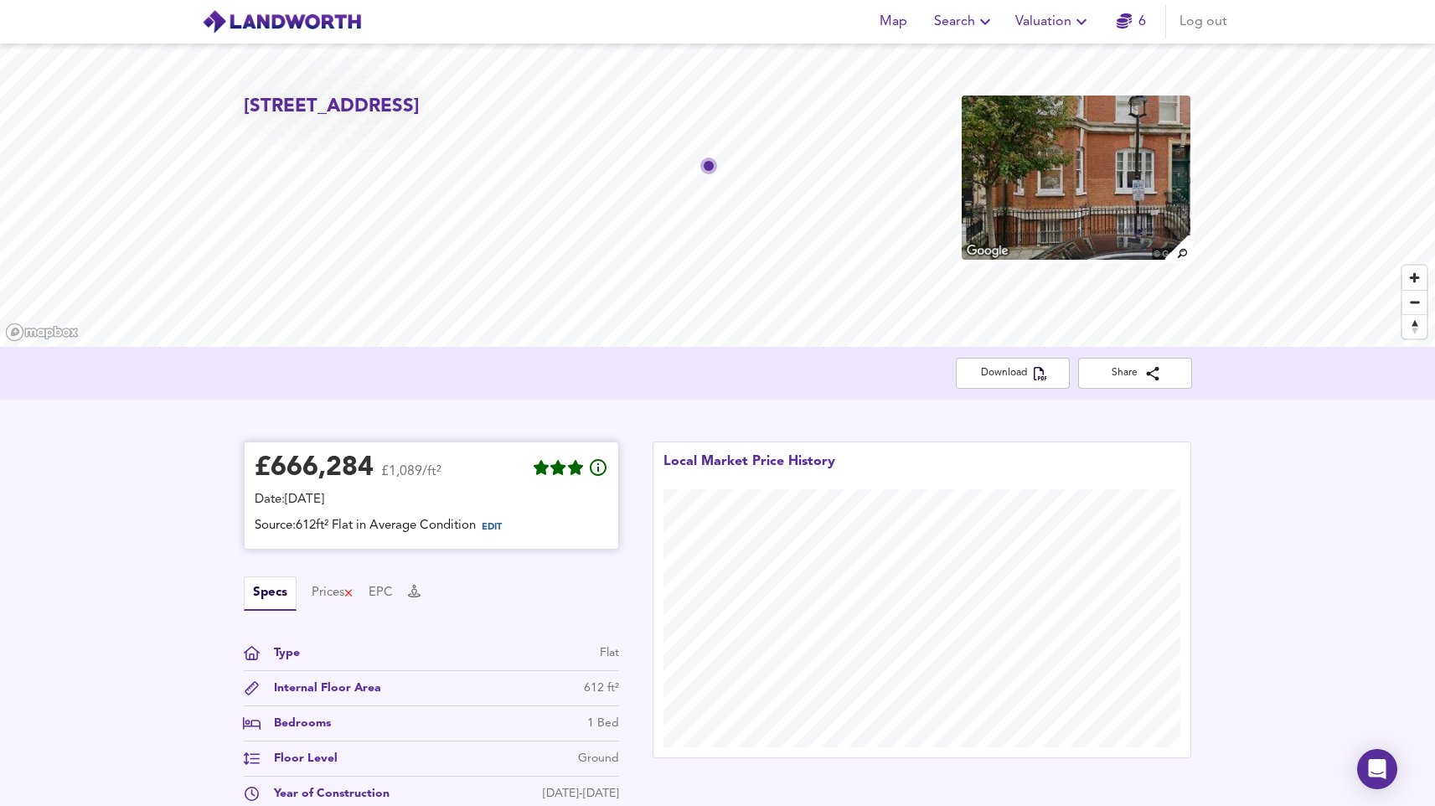
click at [498, 529] on span "EDIT" at bounding box center [492, 527] width 20 height 9
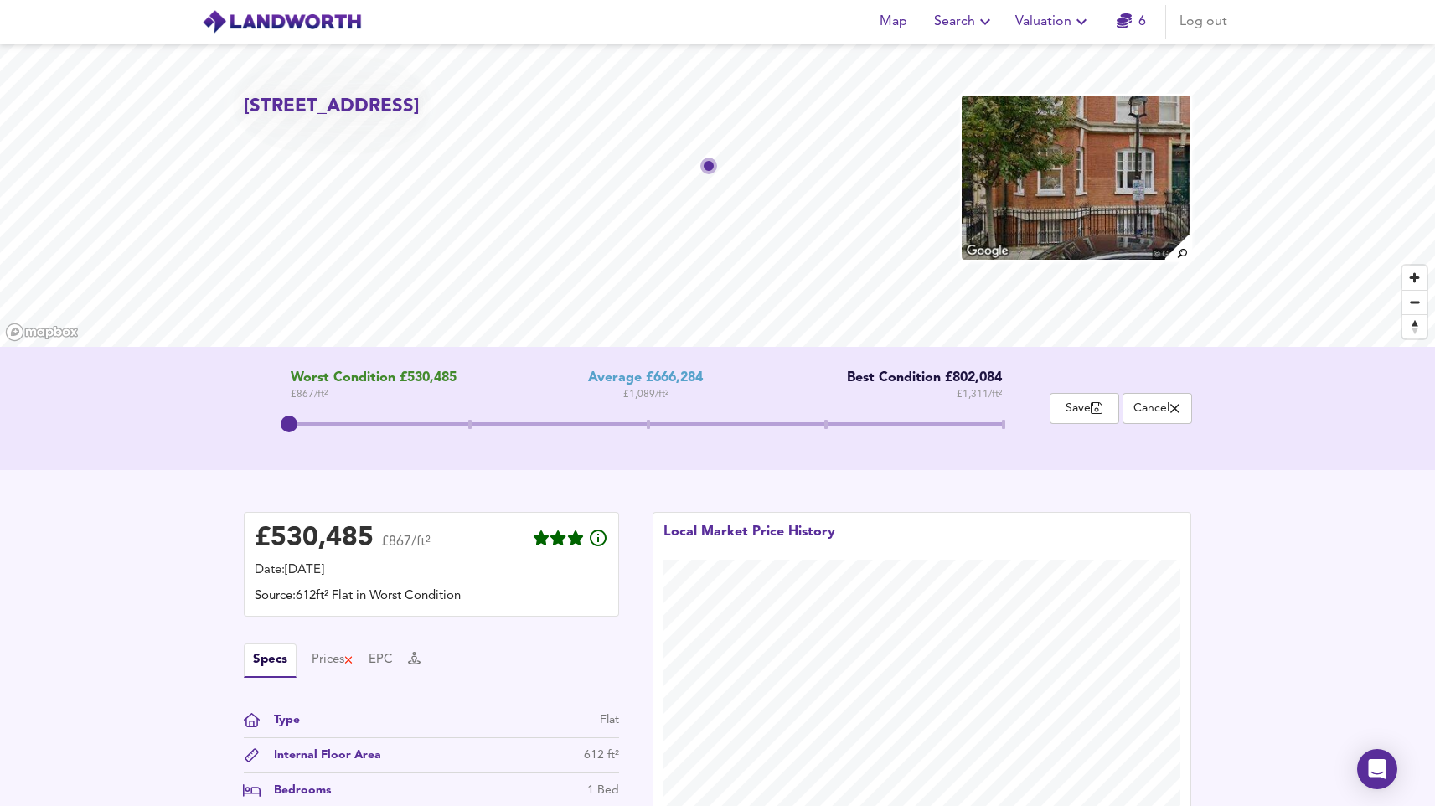
drag, startPoint x: 578, startPoint y: 414, endPoint x: 286, endPoint y: 441, distance: 293.6
click at [286, 432] on span at bounding box center [289, 424] width 17 height 17
click at [1092, 410] on span "Save" at bounding box center [1084, 408] width 51 height 16
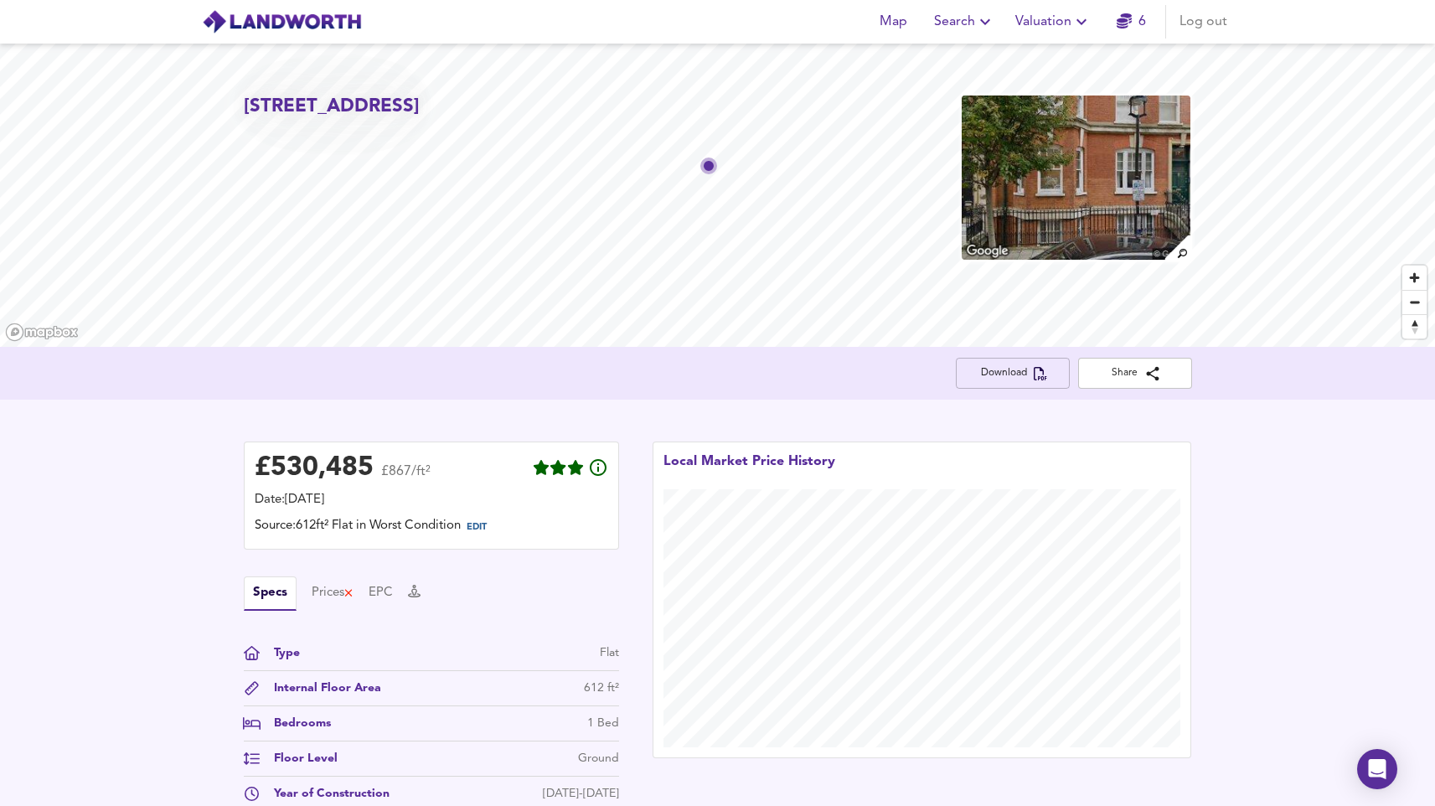
click at [1050, 374] on span "Download" at bounding box center [1012, 373] width 87 height 18
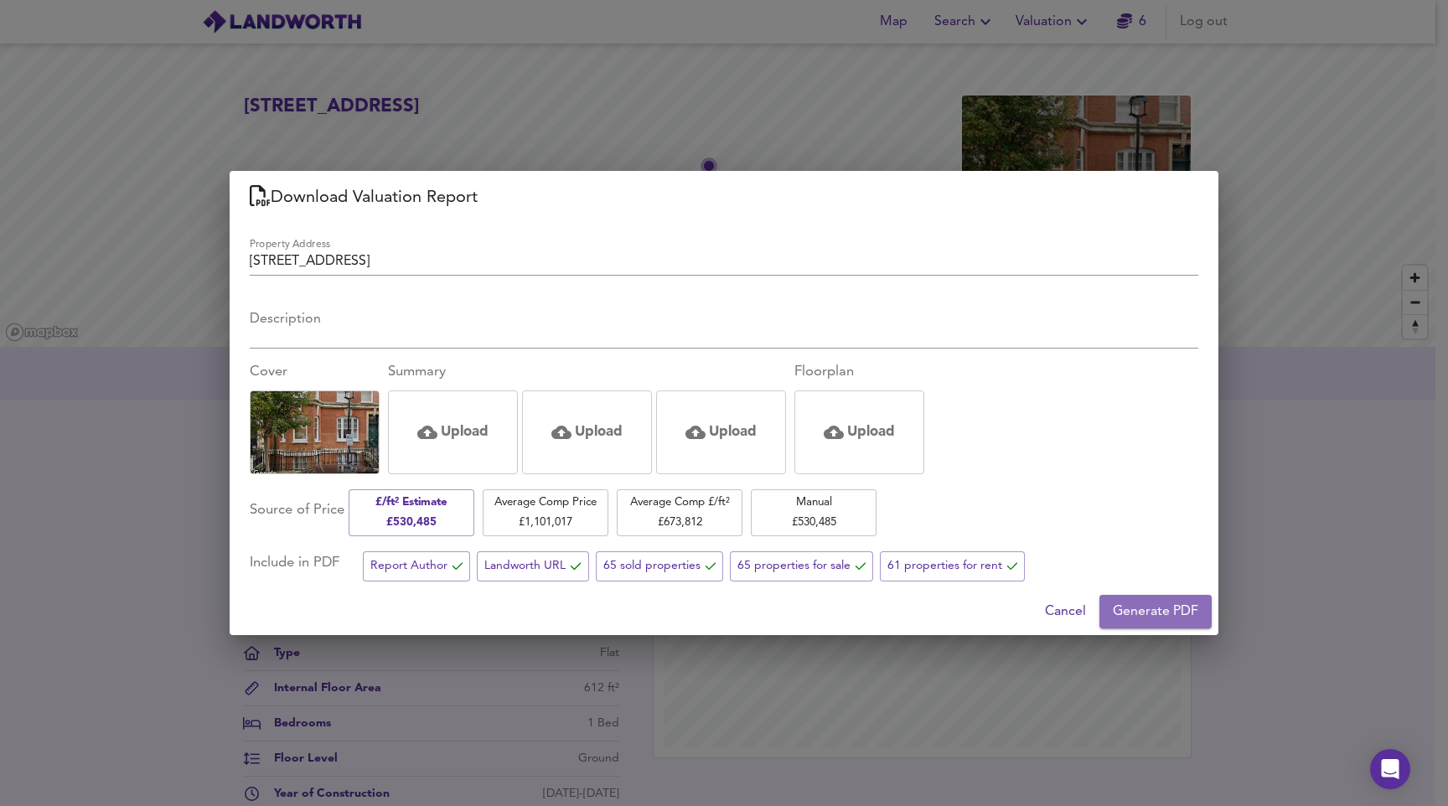
click at [1157, 617] on span "Generate PDF" at bounding box center [1154, 611] width 85 height 23
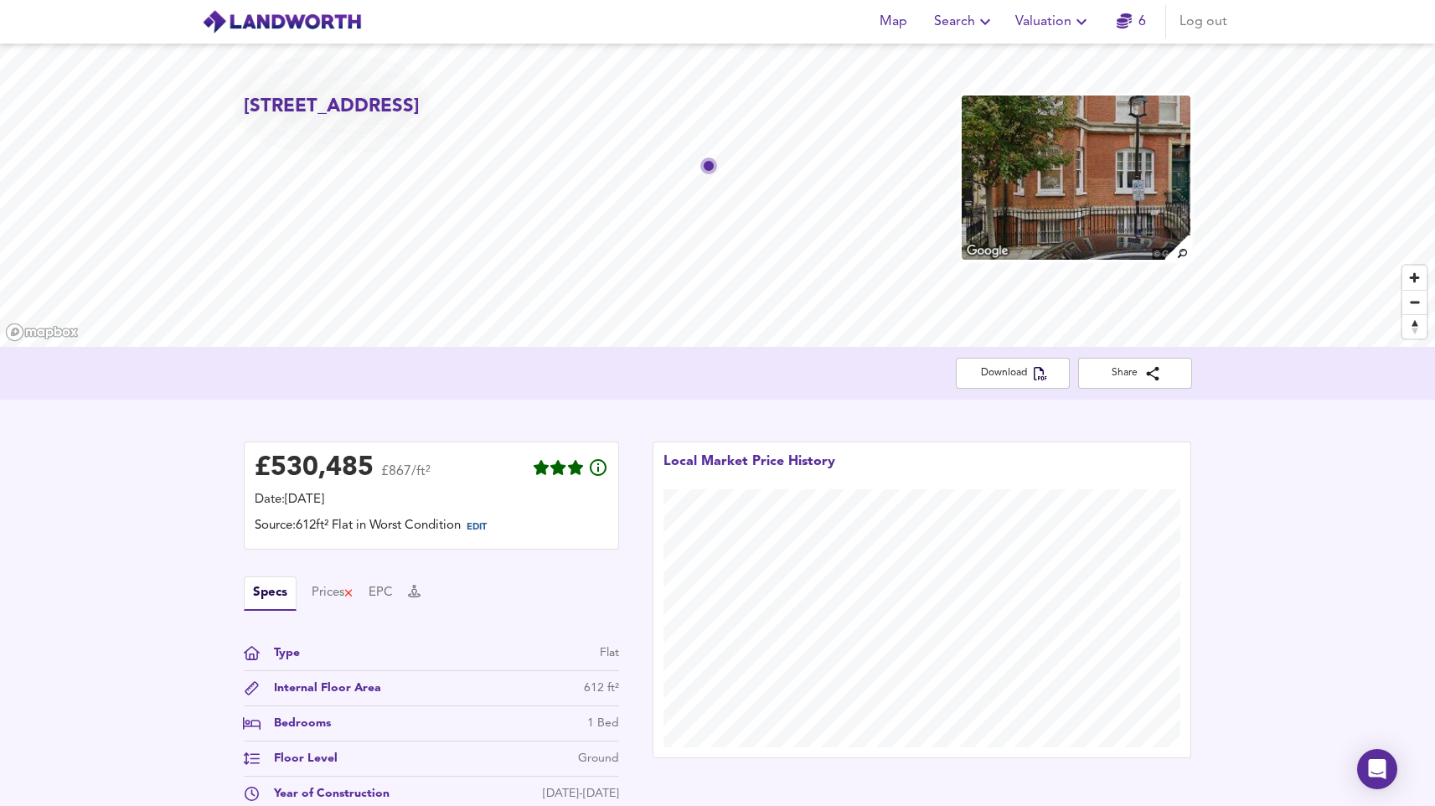
click at [1030, 25] on span "Valuation" at bounding box center [1053, 21] width 76 height 23
click at [1050, 87] on li "Valuation Report History" at bounding box center [1053, 90] width 200 height 30
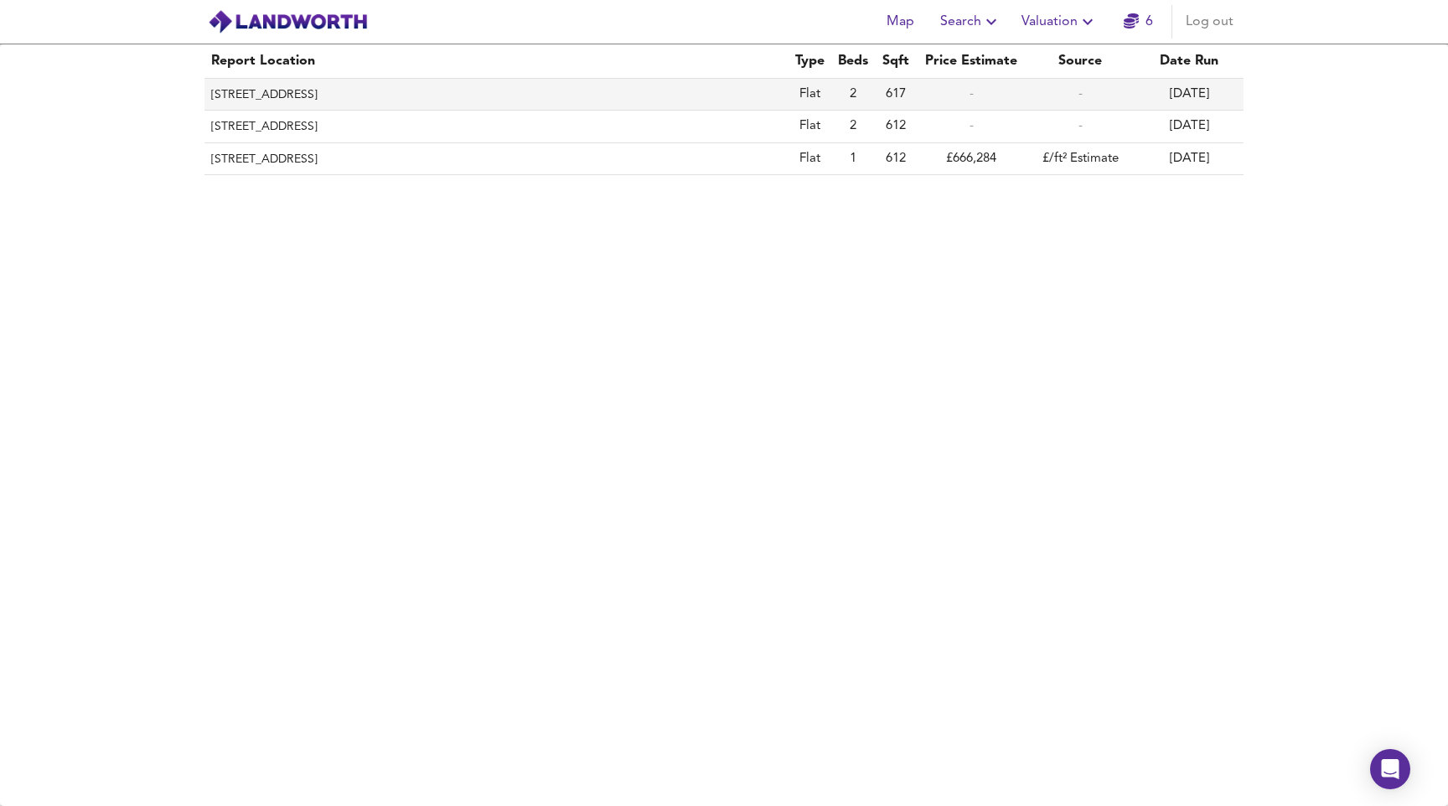
click at [371, 87] on th "Flat 33a, Cumberland Mansions, Nutford Place, London, City Of Westminster, W1H …" at bounding box center [496, 95] width 584 height 32
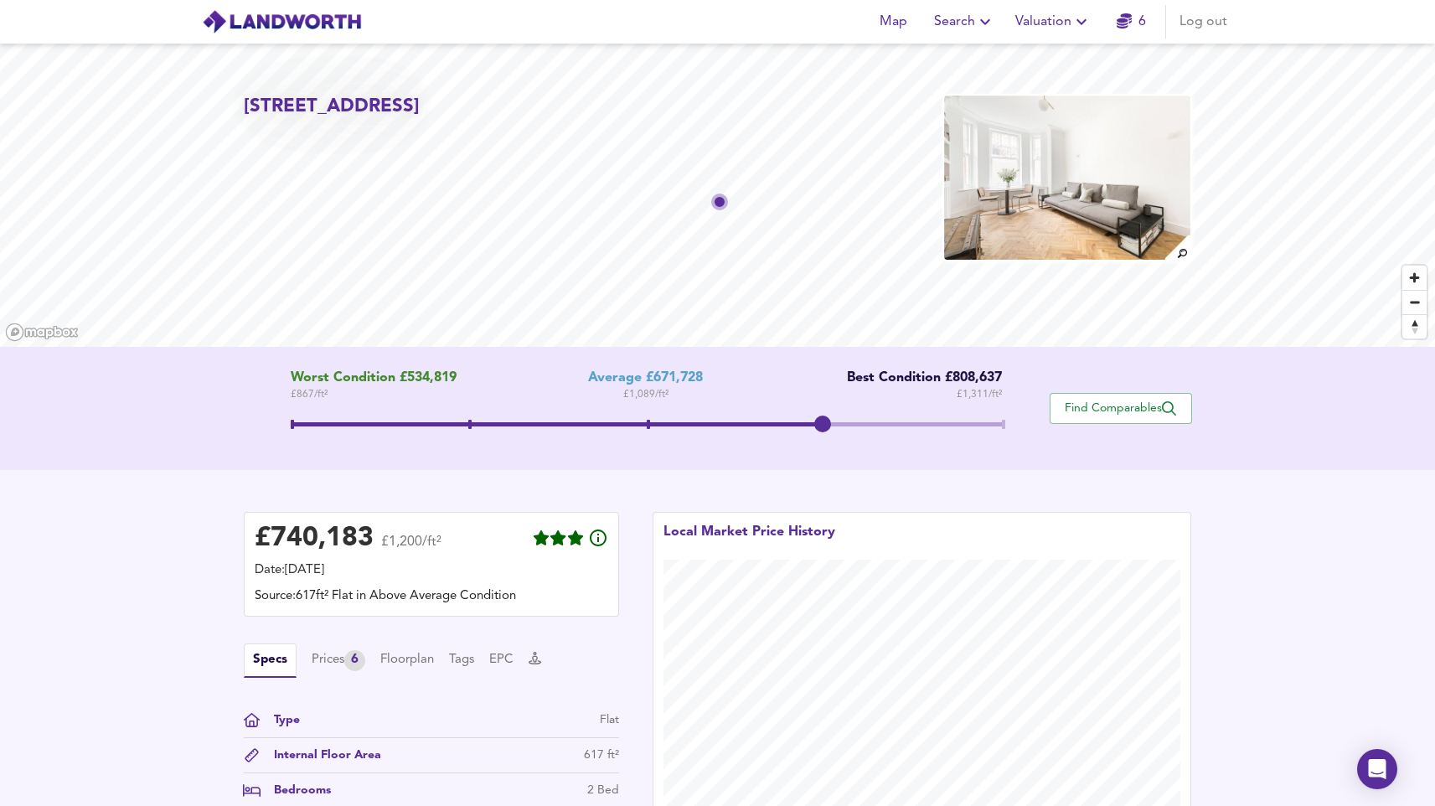
drag, startPoint x: 657, startPoint y: 426, endPoint x: 823, endPoint y: 427, distance: 165.9
click at [823, 427] on span at bounding box center [822, 424] width 17 height 17
drag, startPoint x: 751, startPoint y: 428, endPoint x: 823, endPoint y: 421, distance: 72.4
click at [823, 421] on span at bounding box center [822, 424] width 17 height 17
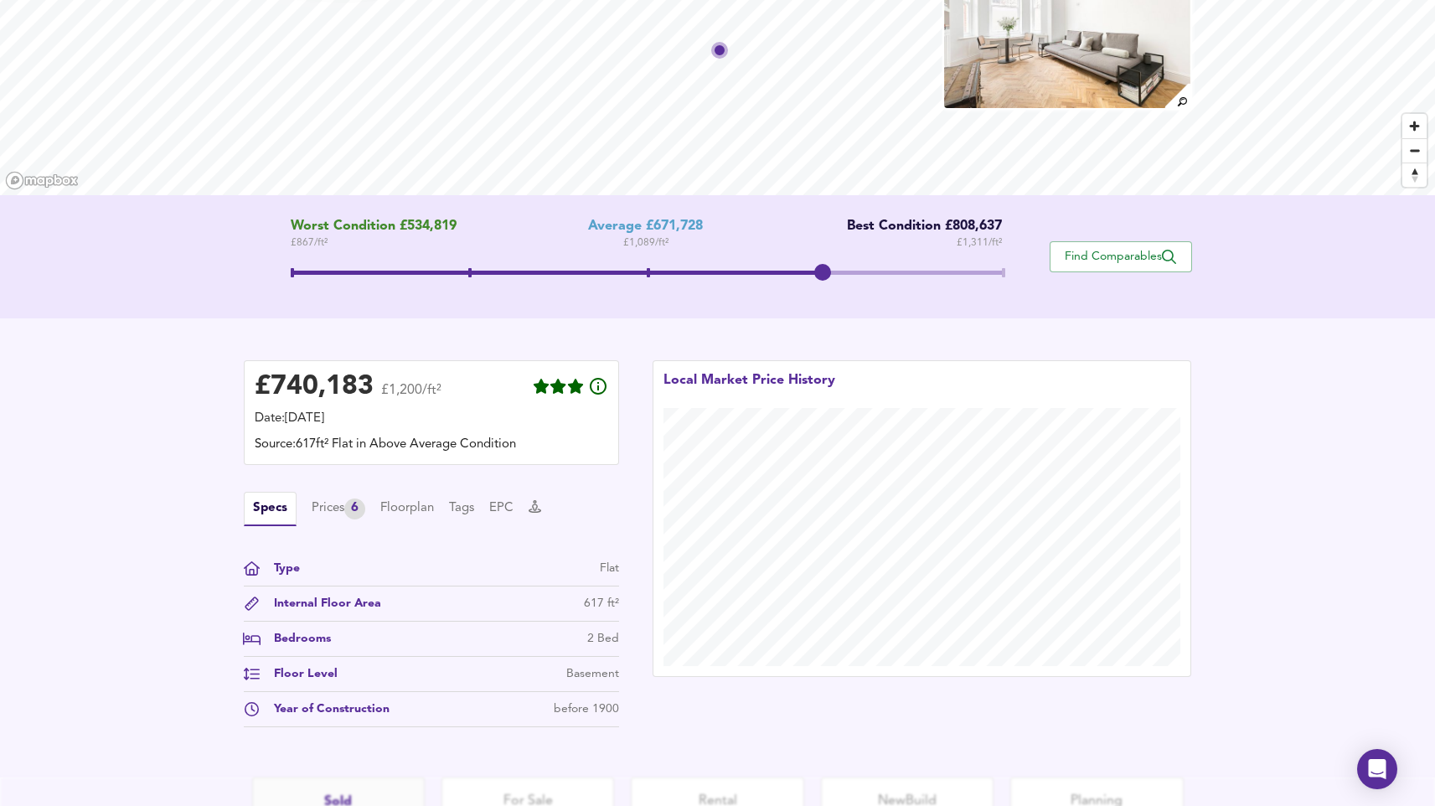
scroll to position [154, 0]
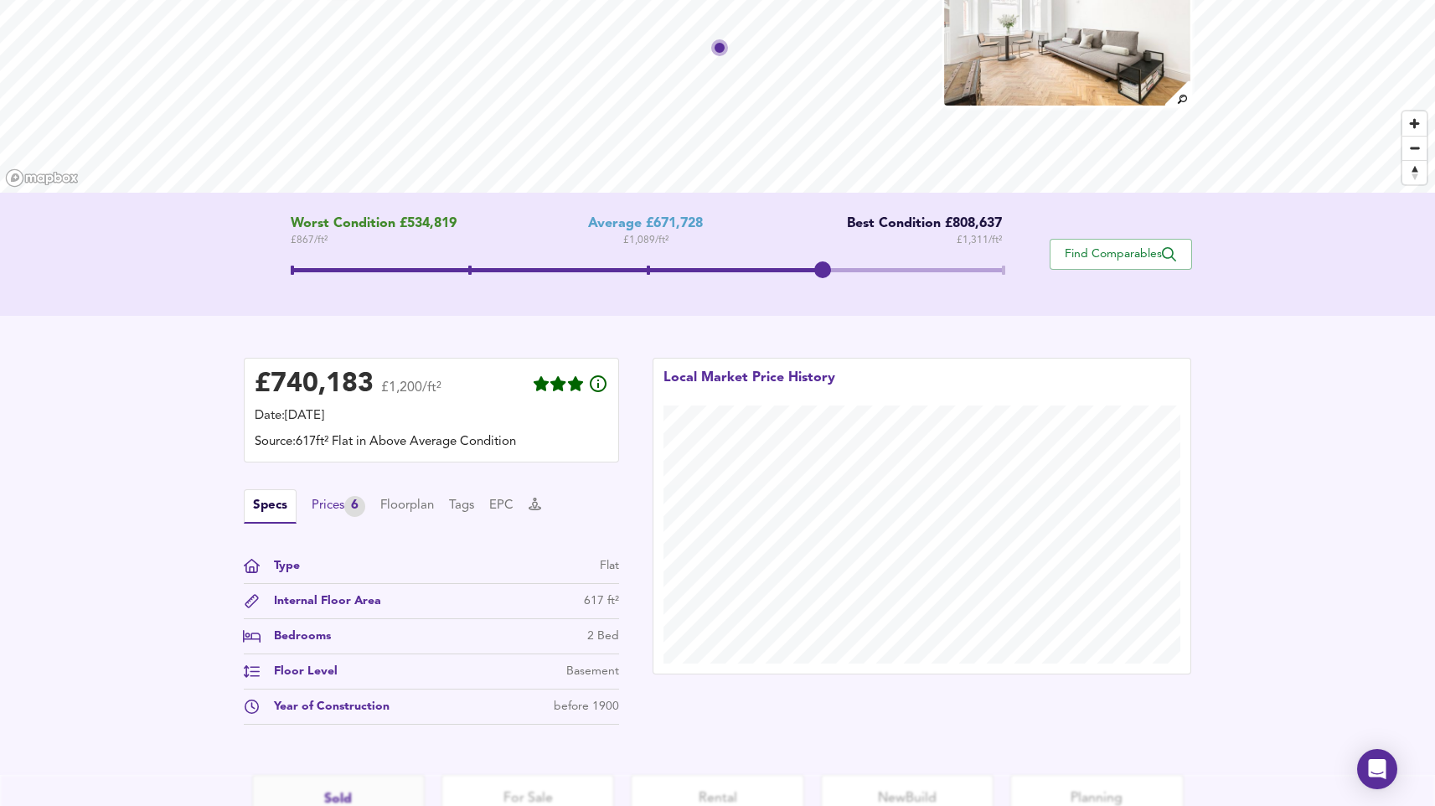
click at [333, 504] on div "Prices 6" at bounding box center [339, 506] width 54 height 21
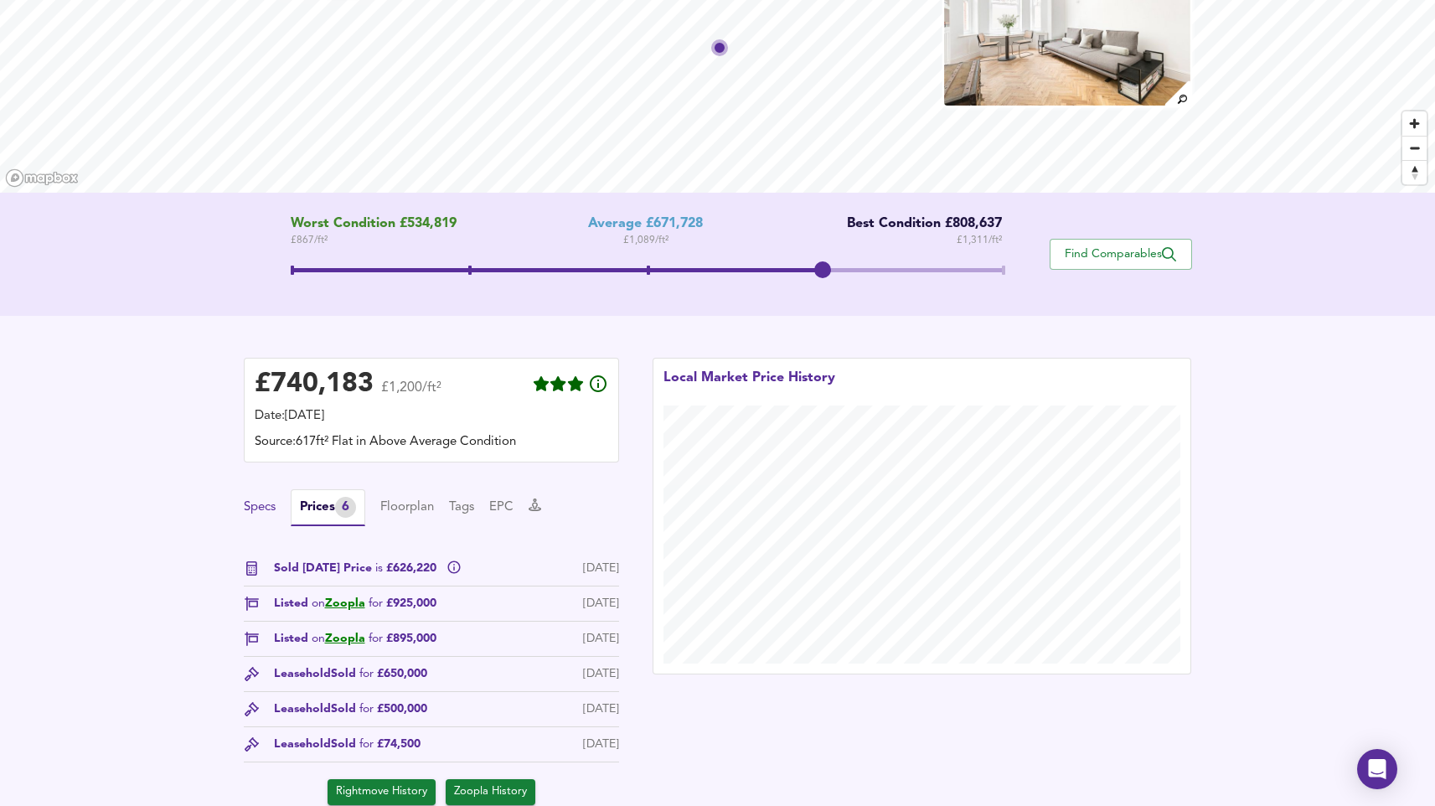
click at [262, 499] on button "Specs" at bounding box center [260, 507] width 32 height 18
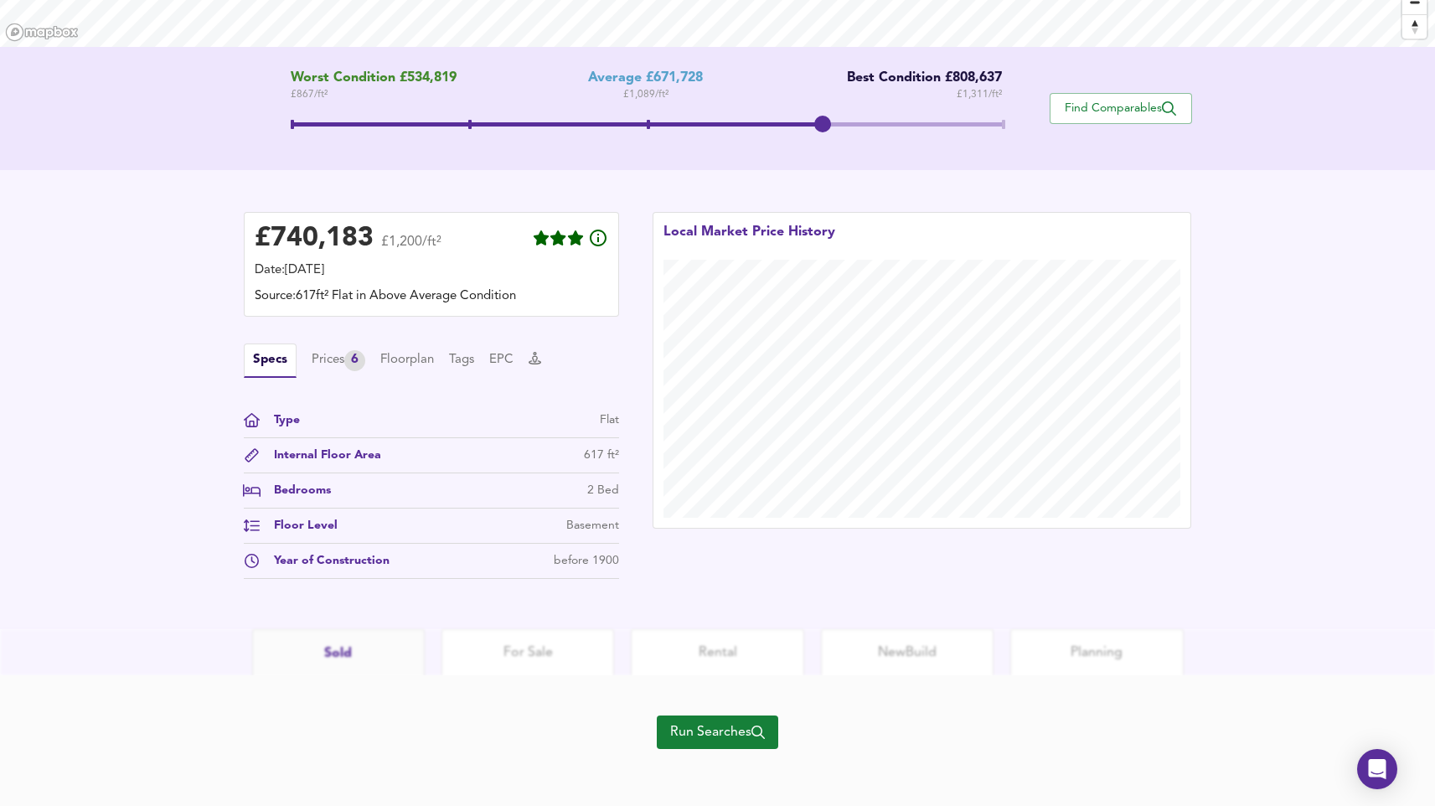
scroll to position [0, 0]
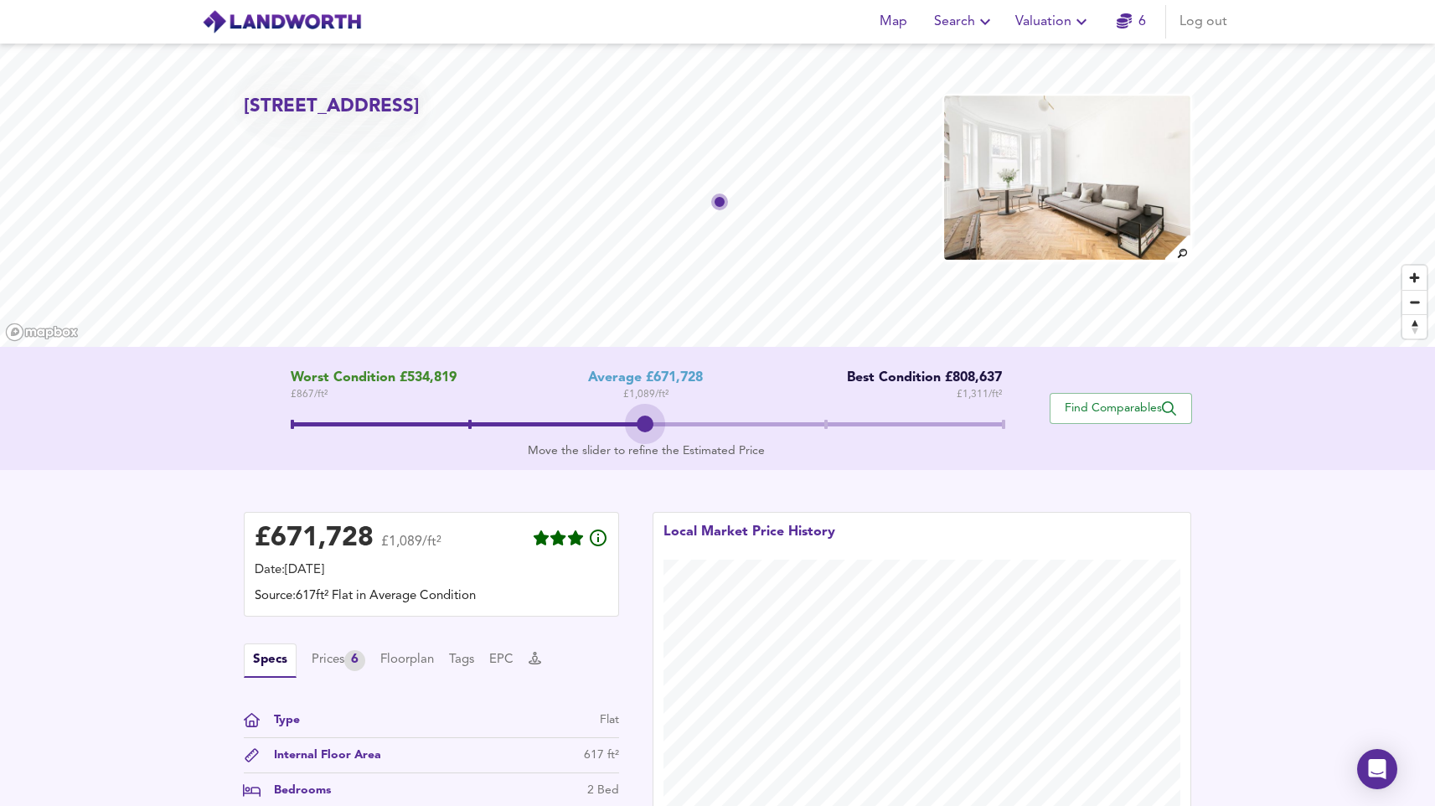
drag, startPoint x: 828, startPoint y: 425, endPoint x: 687, endPoint y: 444, distance: 142.9
click at [687, 444] on div "Worst Condition £534,819 £ 867 / ft² Average £671,728 £ 1,089 / ft² Best Condit…" at bounding box center [647, 408] width 806 height 76
click at [824, 424] on span at bounding box center [825, 424] width 3 height 9
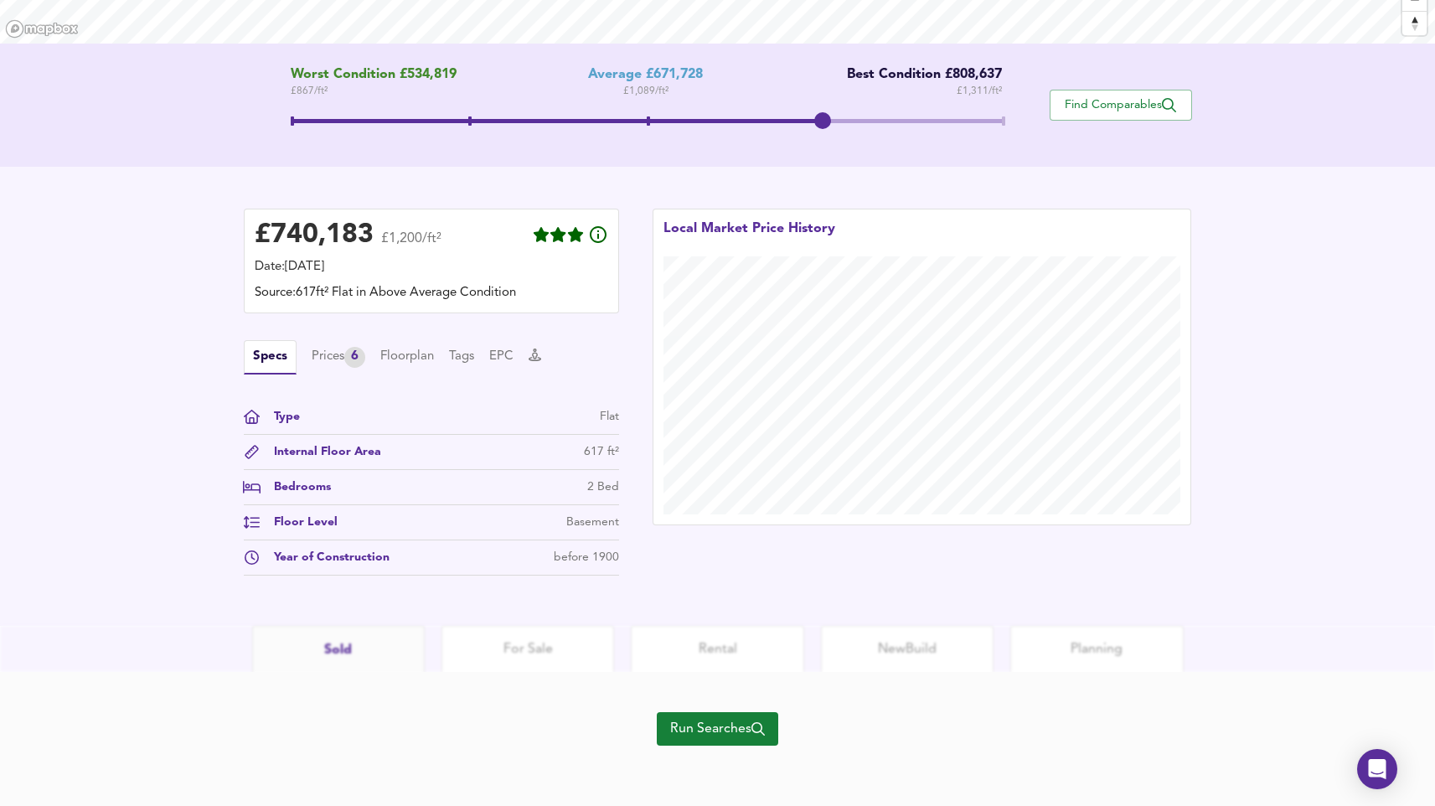
click at [756, 726] on icon "button" at bounding box center [757, 728] width 13 height 13
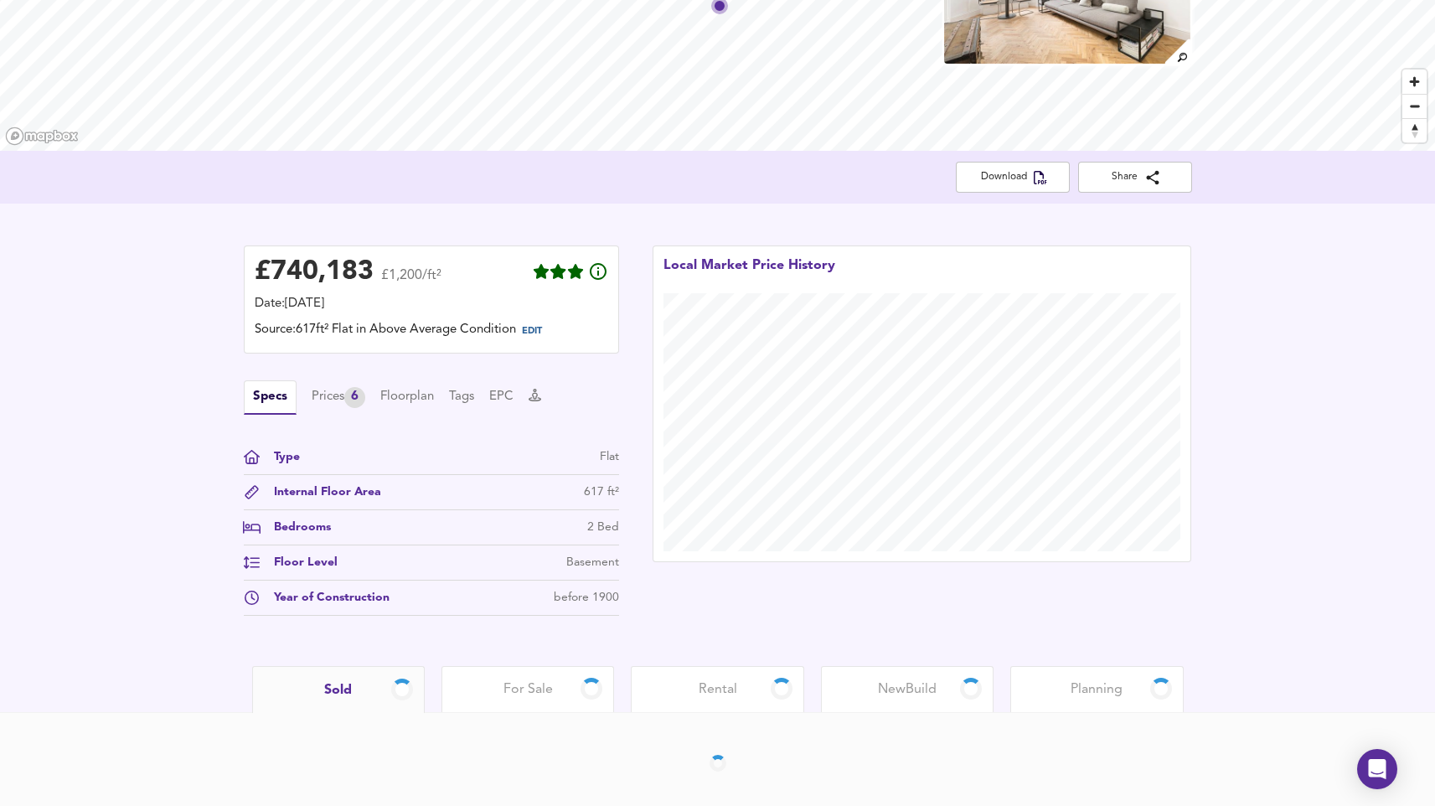
scroll to position [175, 0]
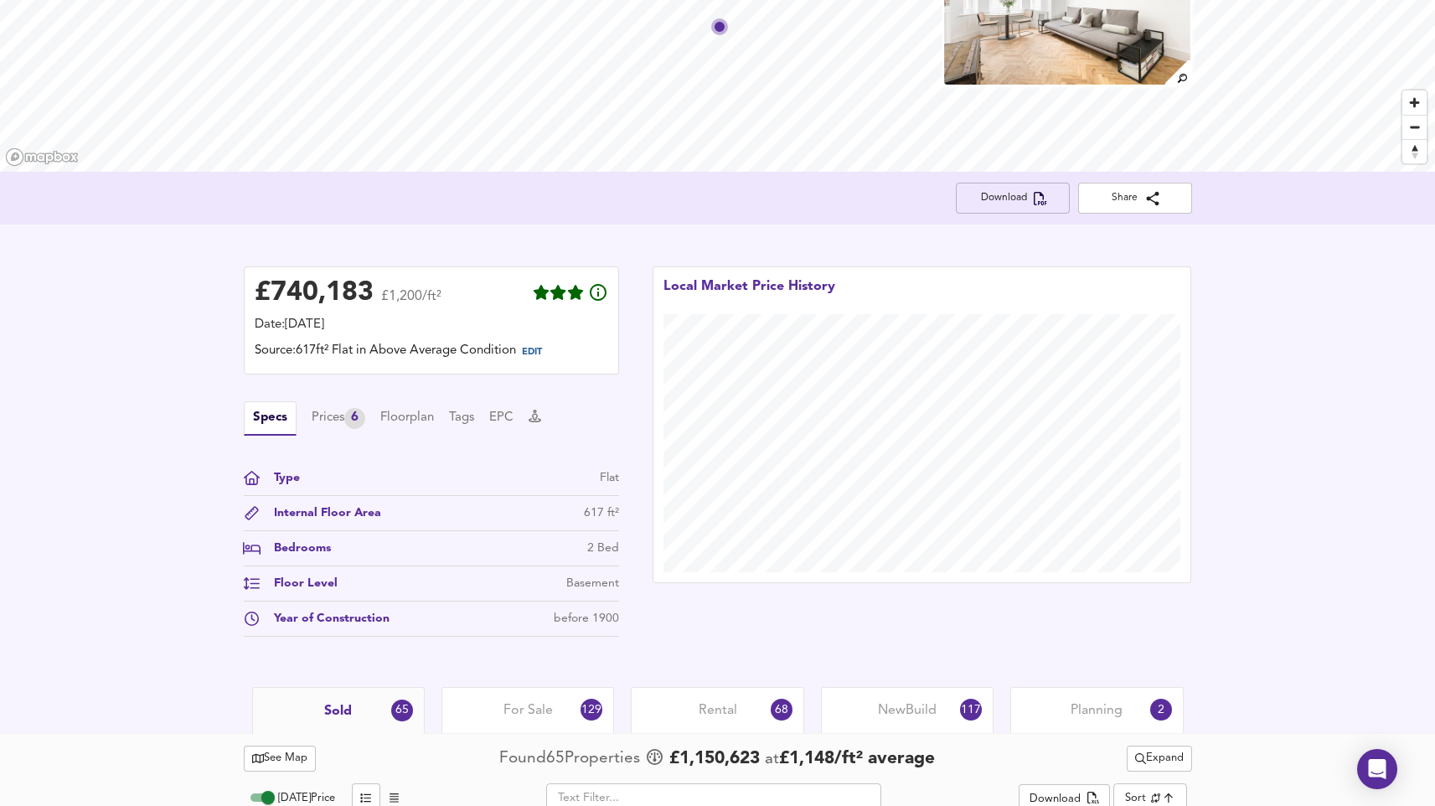
click at [997, 189] on span "Download" at bounding box center [1012, 198] width 87 height 18
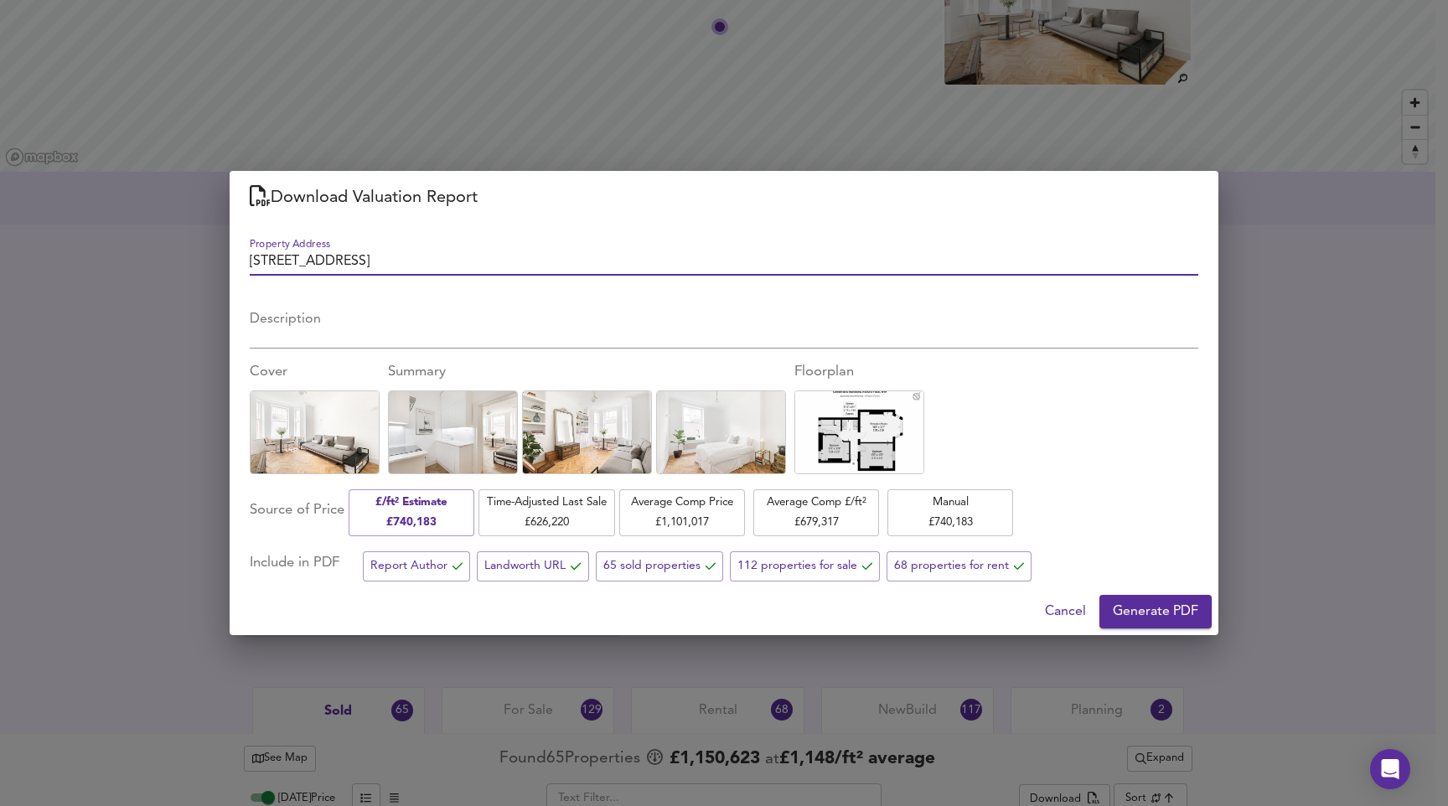
click at [1151, 591] on div "Cancel Generate PDF" at bounding box center [724, 611] width 988 height 47
click at [1155, 600] on span "Generate PDF" at bounding box center [1154, 611] width 85 height 23
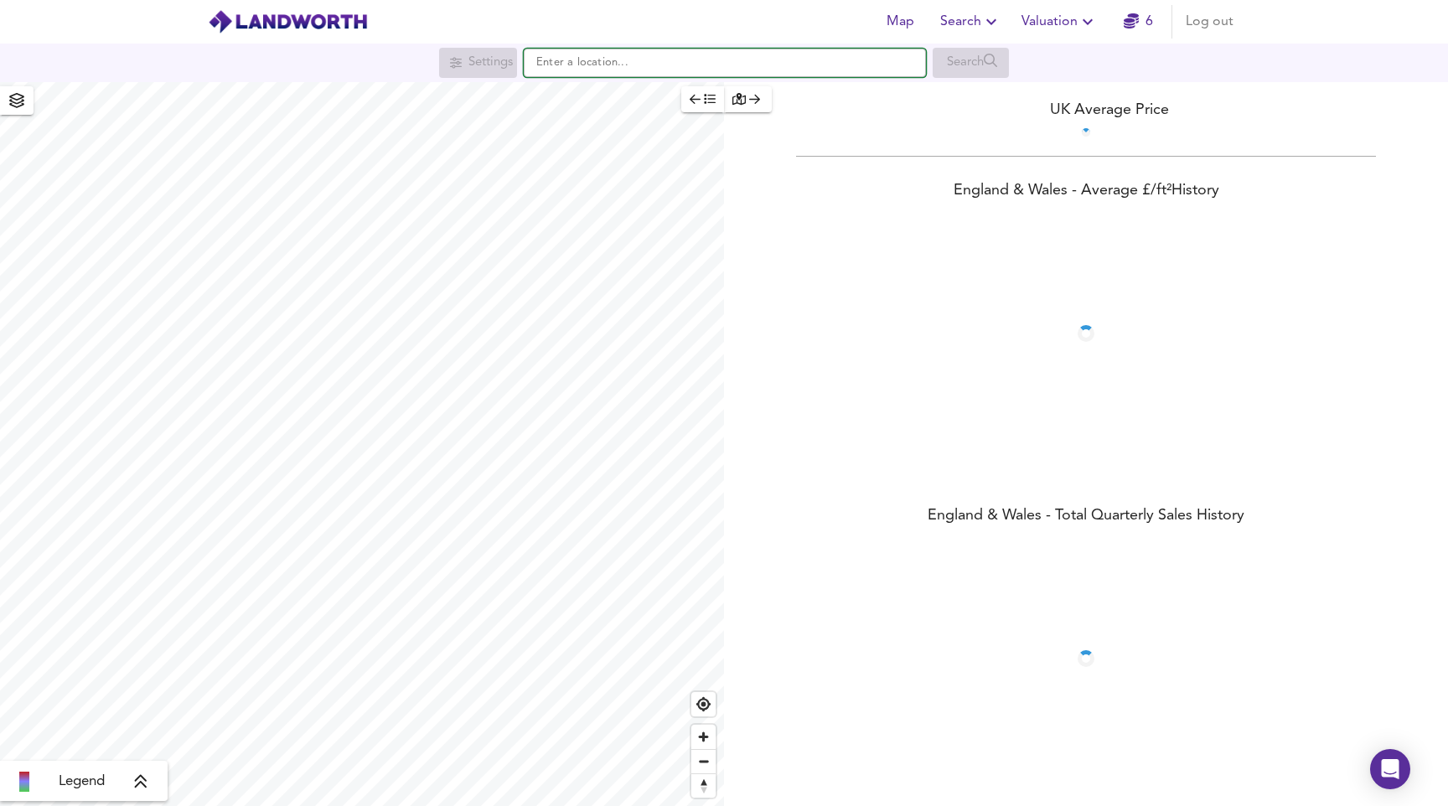
click at [608, 65] on input "text" at bounding box center [725, 63] width 402 height 28
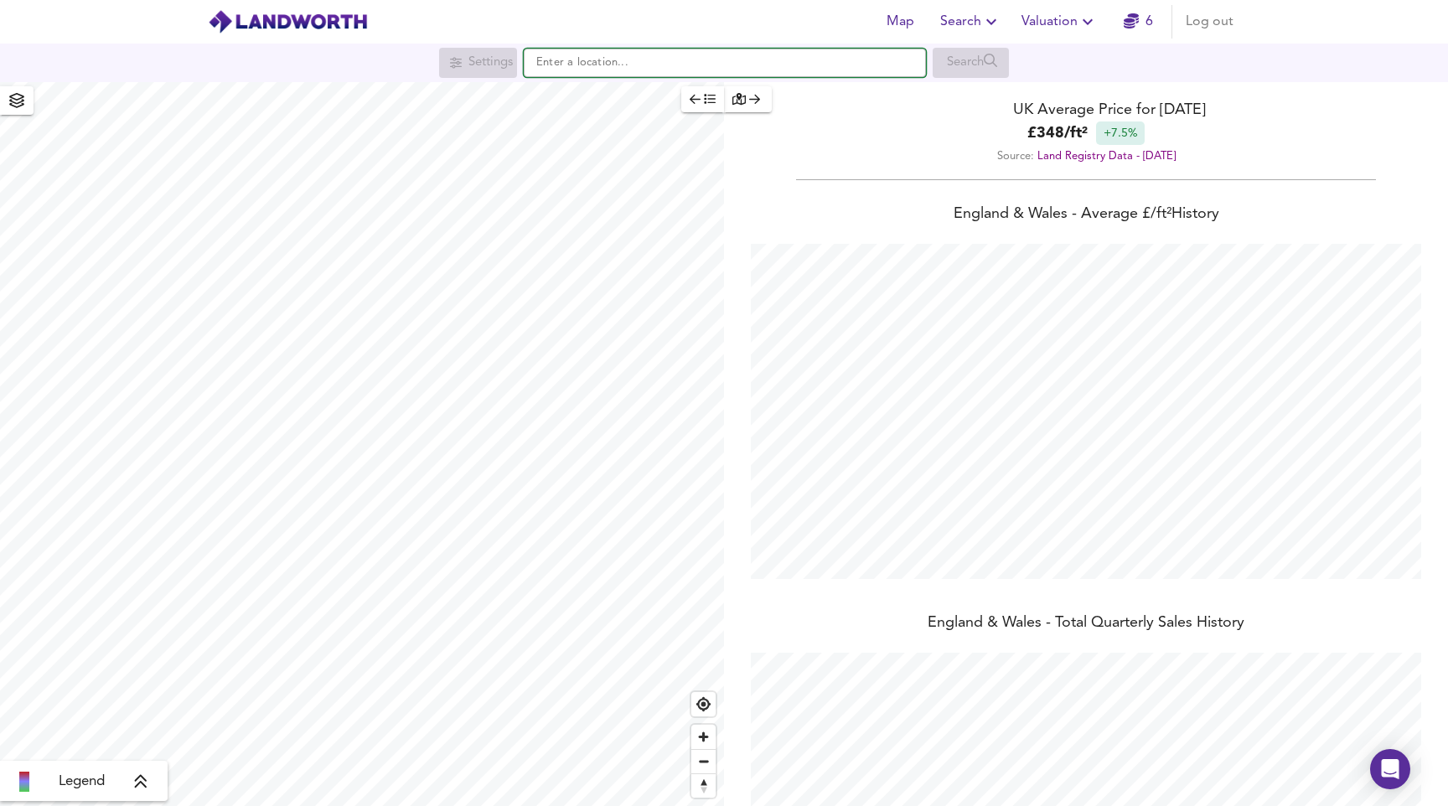
scroll to position [806, 1448]
type input "w1h 5zb"
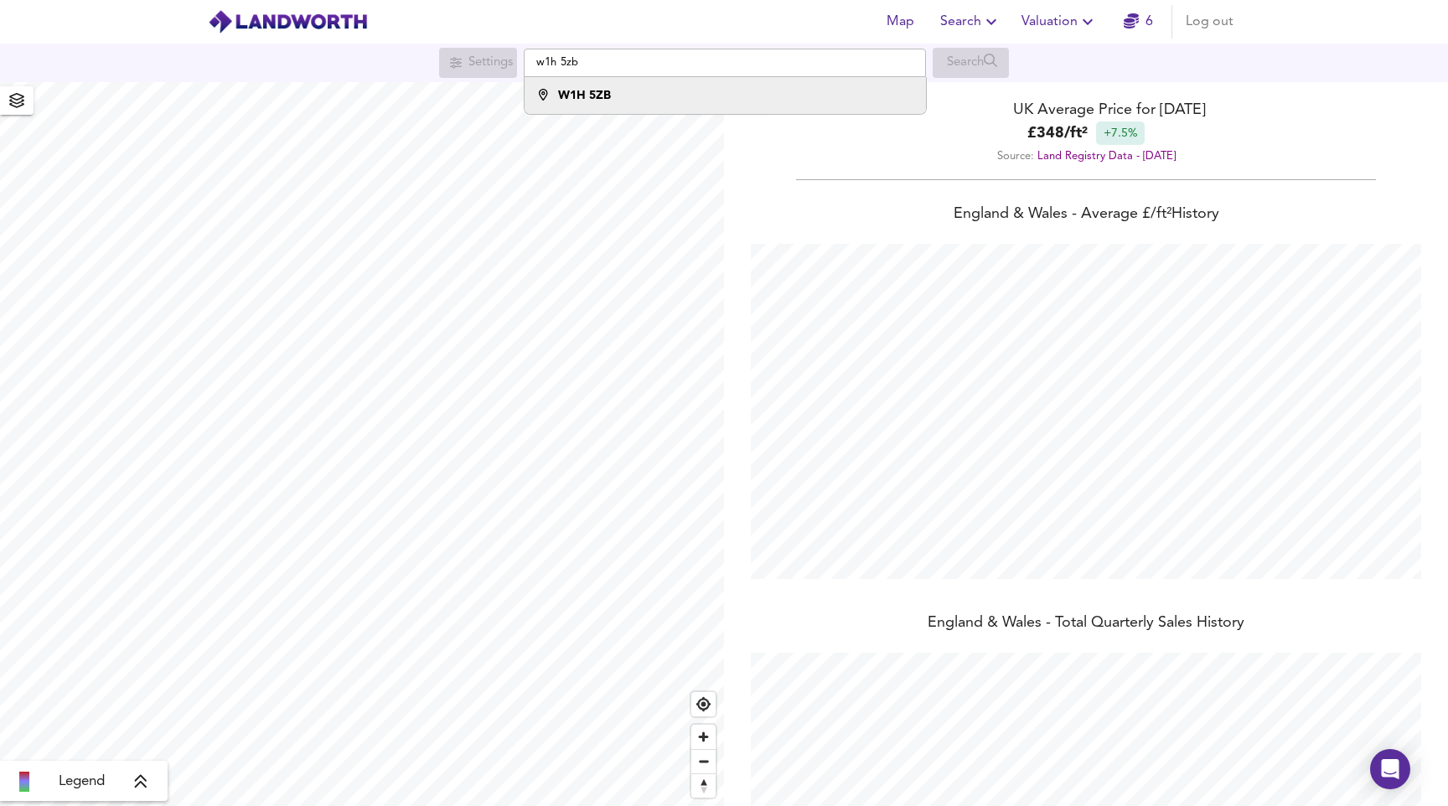
click at [623, 101] on div "W1H 5ZB" at bounding box center [721, 95] width 385 height 17
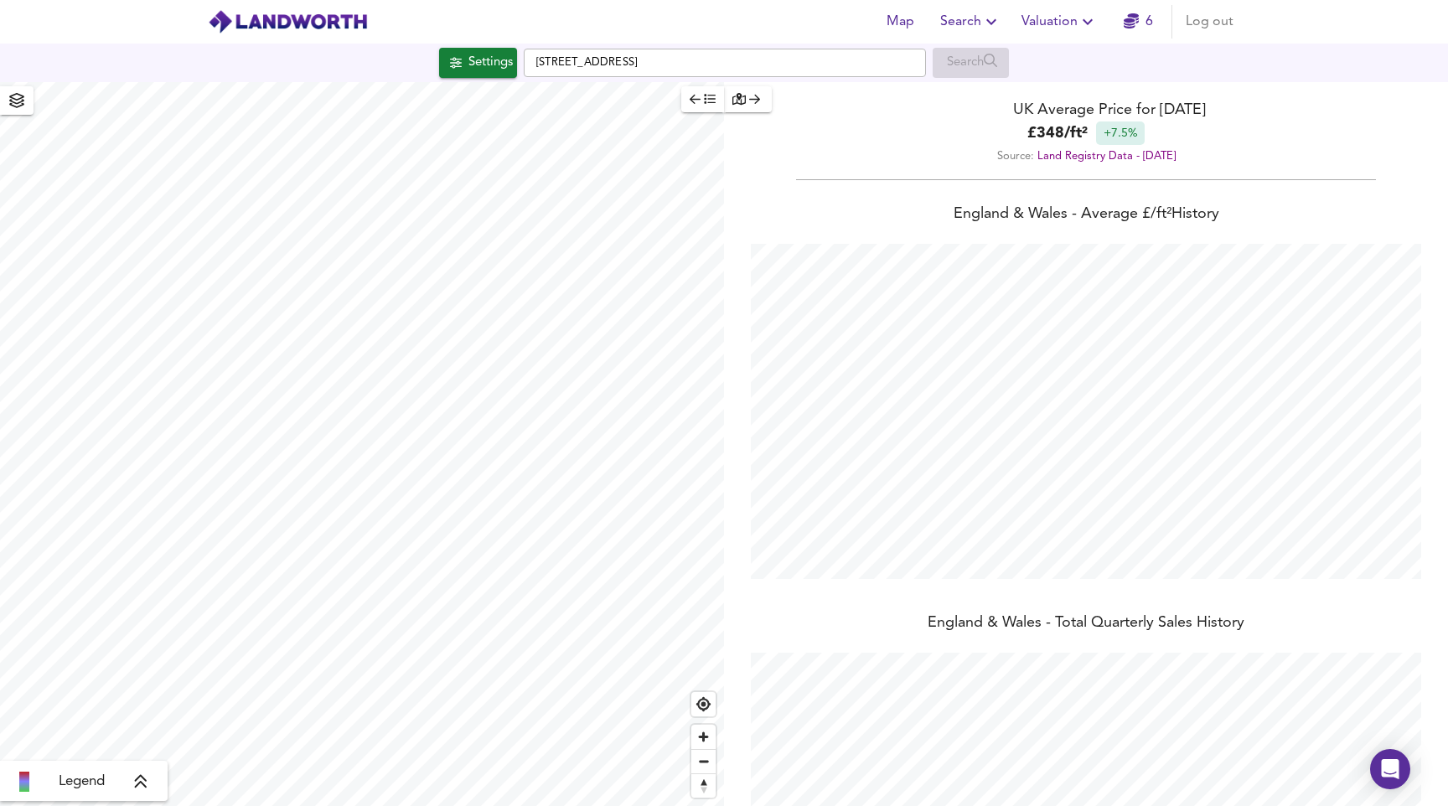
checkbox input "false"
checkbox input "true"
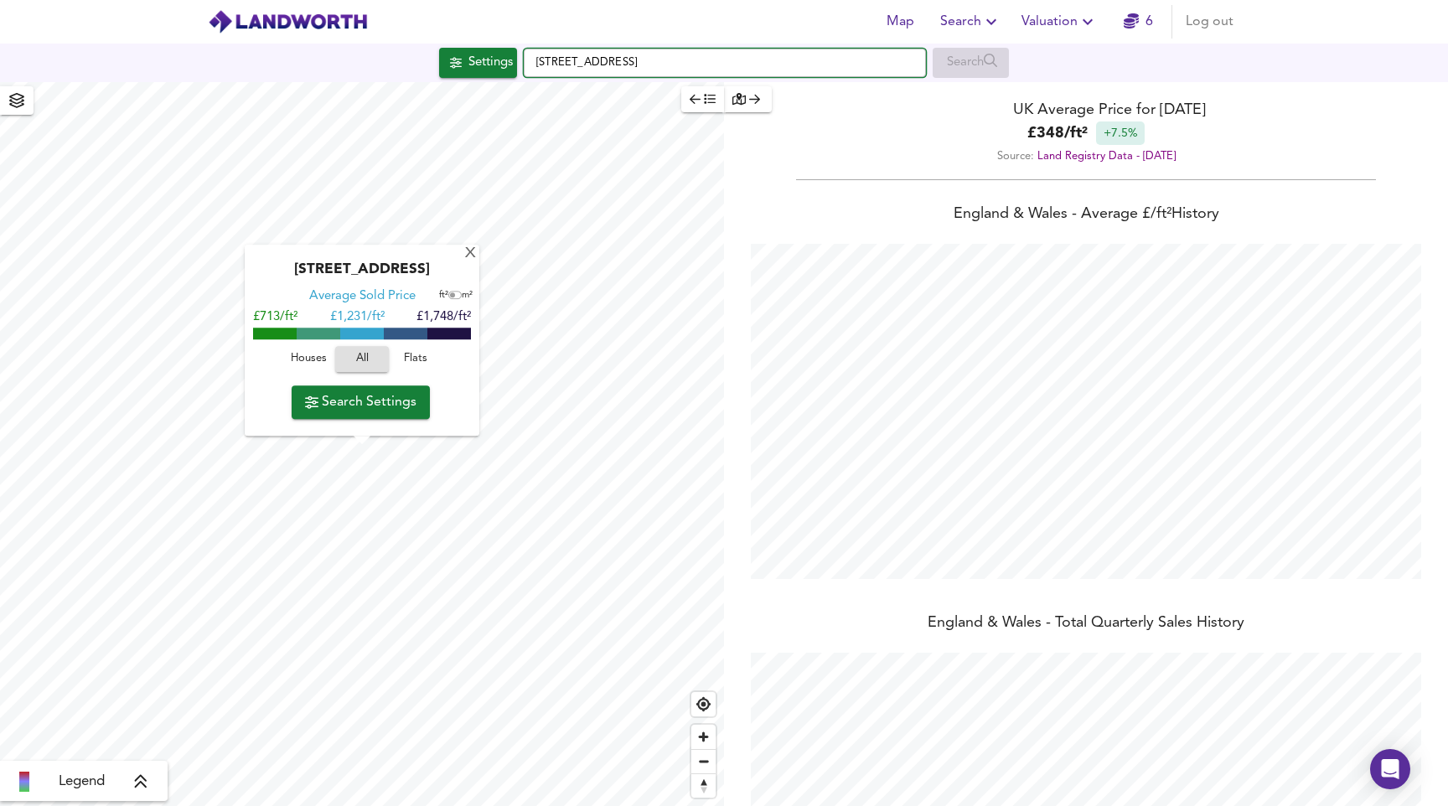
click at [601, 51] on input "Brown Street, W1H 5YY" at bounding box center [725, 63] width 402 height 28
drag, startPoint x: 676, startPoint y: 64, endPoint x: 558, endPoint y: 64, distance: 118.1
click at [558, 64] on input "32a cumberland mansion" at bounding box center [725, 63] width 402 height 28
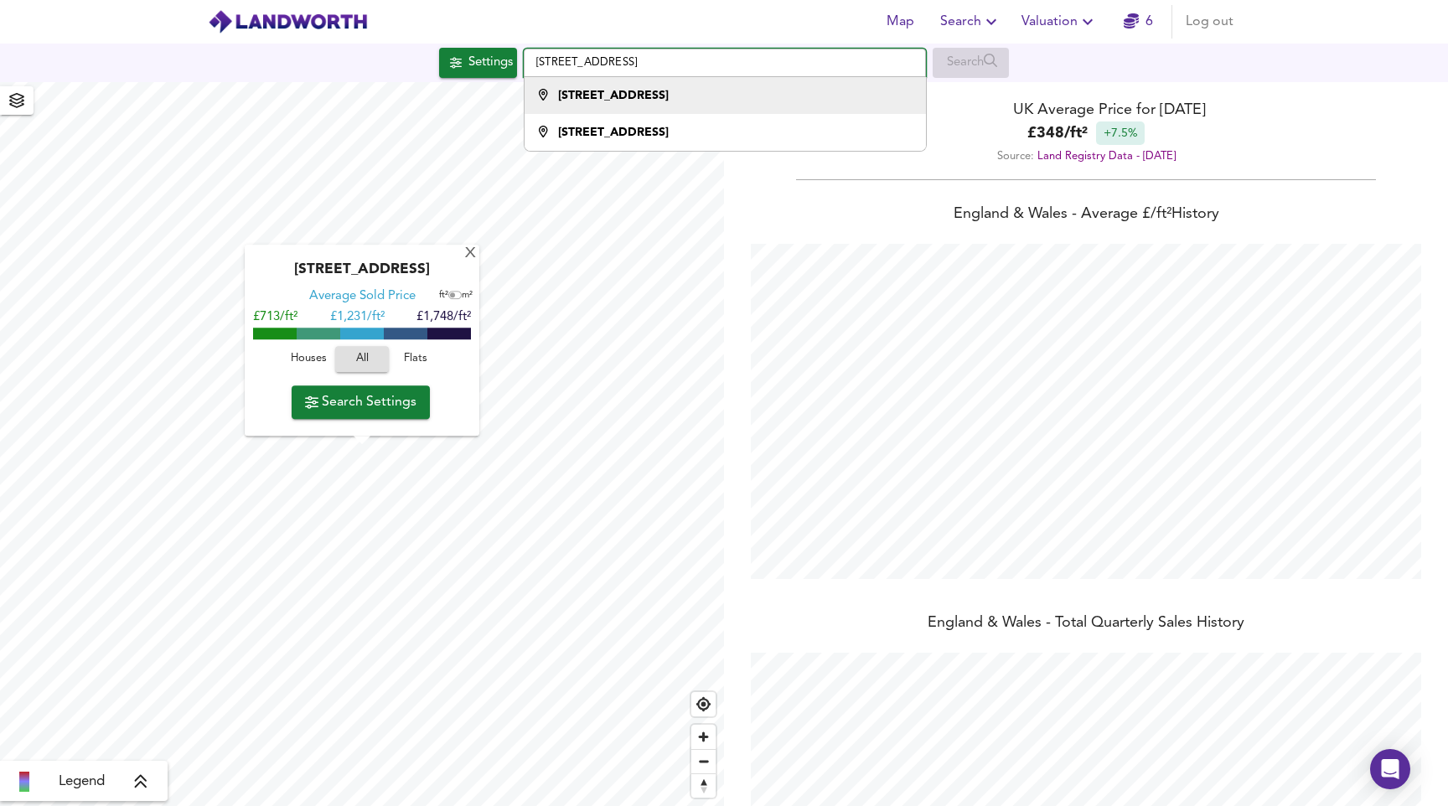
type input "32a nutford place"
click at [591, 89] on div "32a Nutford Place" at bounding box center [613, 95] width 111 height 17
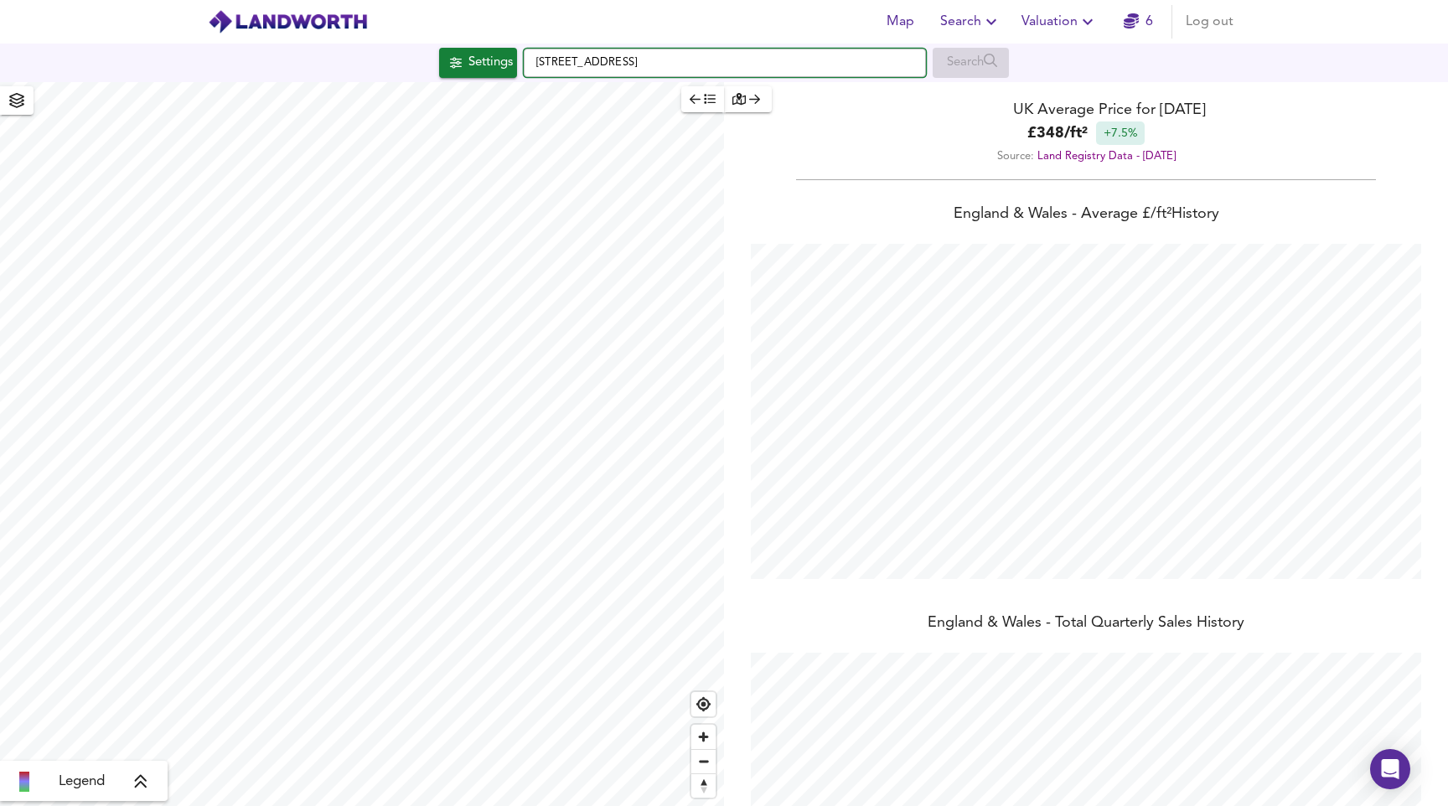
click at [841, 51] on input "Nutford Place, W1H 5YQ" at bounding box center [725, 63] width 402 height 28
drag, startPoint x: 813, startPoint y: 59, endPoint x: 795, endPoint y: 60, distance: 17.6
click at [812, 59] on input "Nutford Place, W1H 5YQ" at bounding box center [725, 63] width 402 height 28
drag, startPoint x: 612, startPoint y: 59, endPoint x: 500, endPoint y: 58, distance: 112.3
click at [500, 58] on div "Settings Nutford Place, W1H 5YQ Search" at bounding box center [724, 63] width 1448 height 30
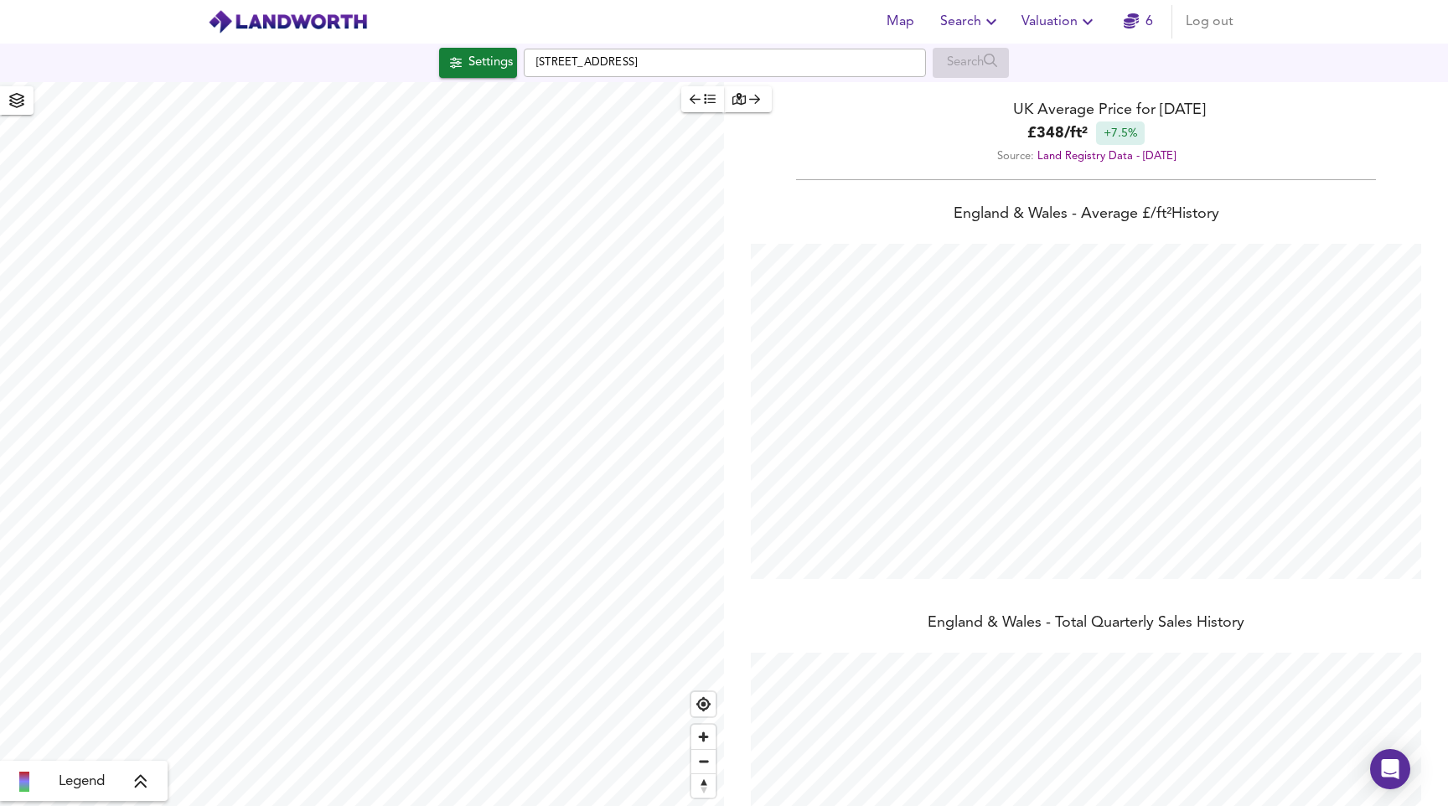
drag, startPoint x: 1228, startPoint y: 167, endPoint x: 1216, endPoint y: 163, distance: 12.2
click at [1228, 168] on div "Source: Land Registry Data - August 2025" at bounding box center [1086, 156] width 724 height 23
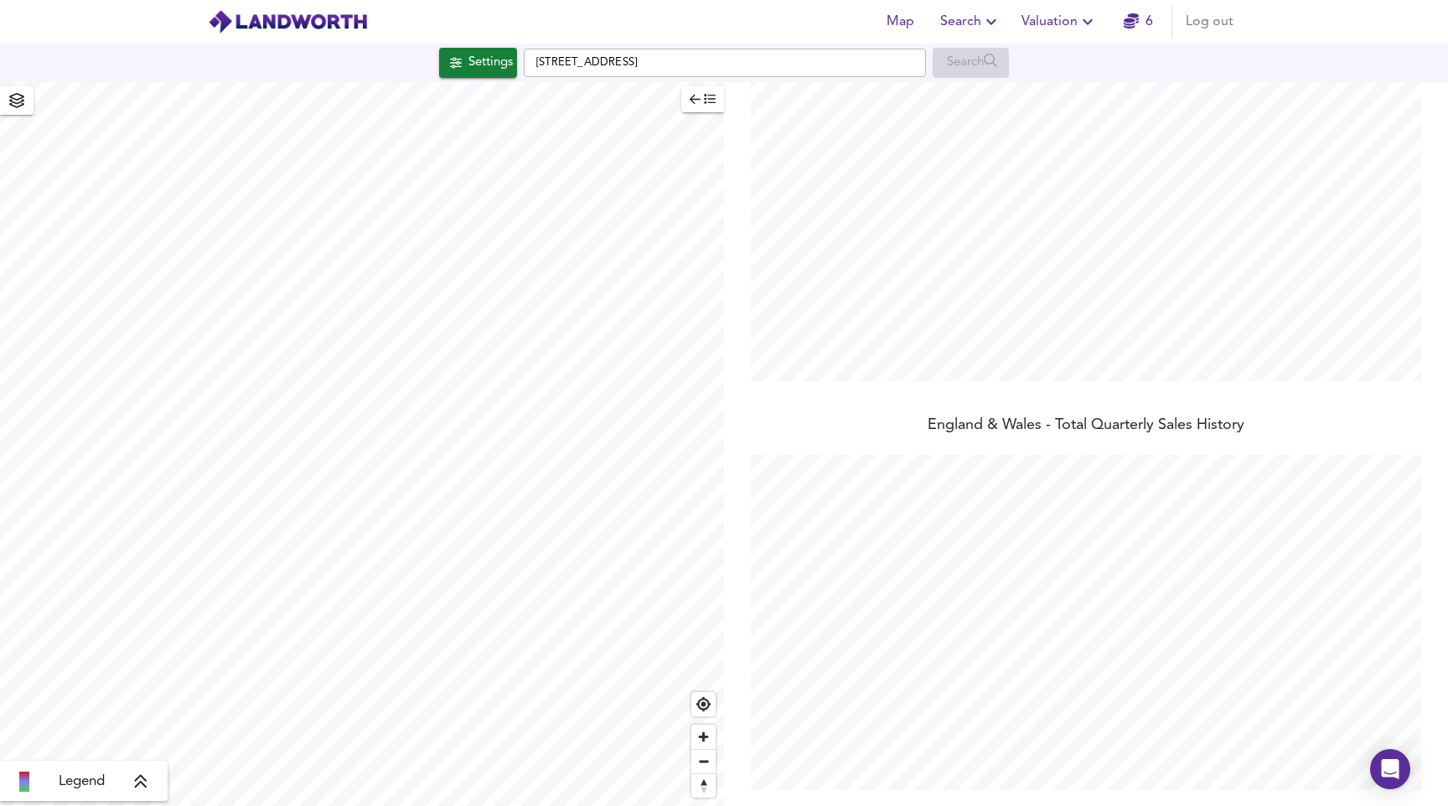
scroll to position [0, 0]
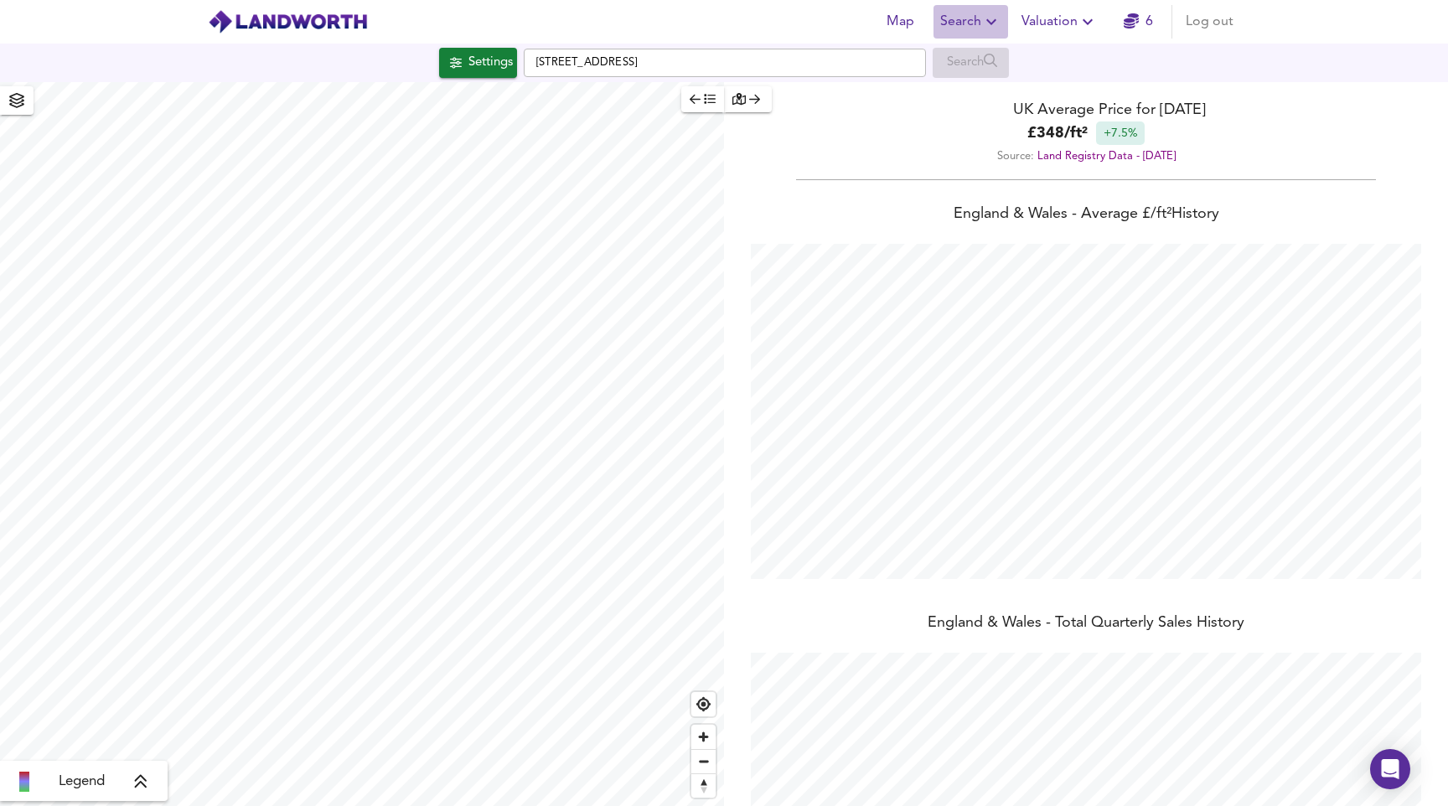
click at [957, 12] on span "Search" at bounding box center [970, 21] width 61 height 23
click at [963, 49] on li "New Search" at bounding box center [971, 60] width 166 height 30
click at [894, 28] on span "Map" at bounding box center [900, 21] width 40 height 23
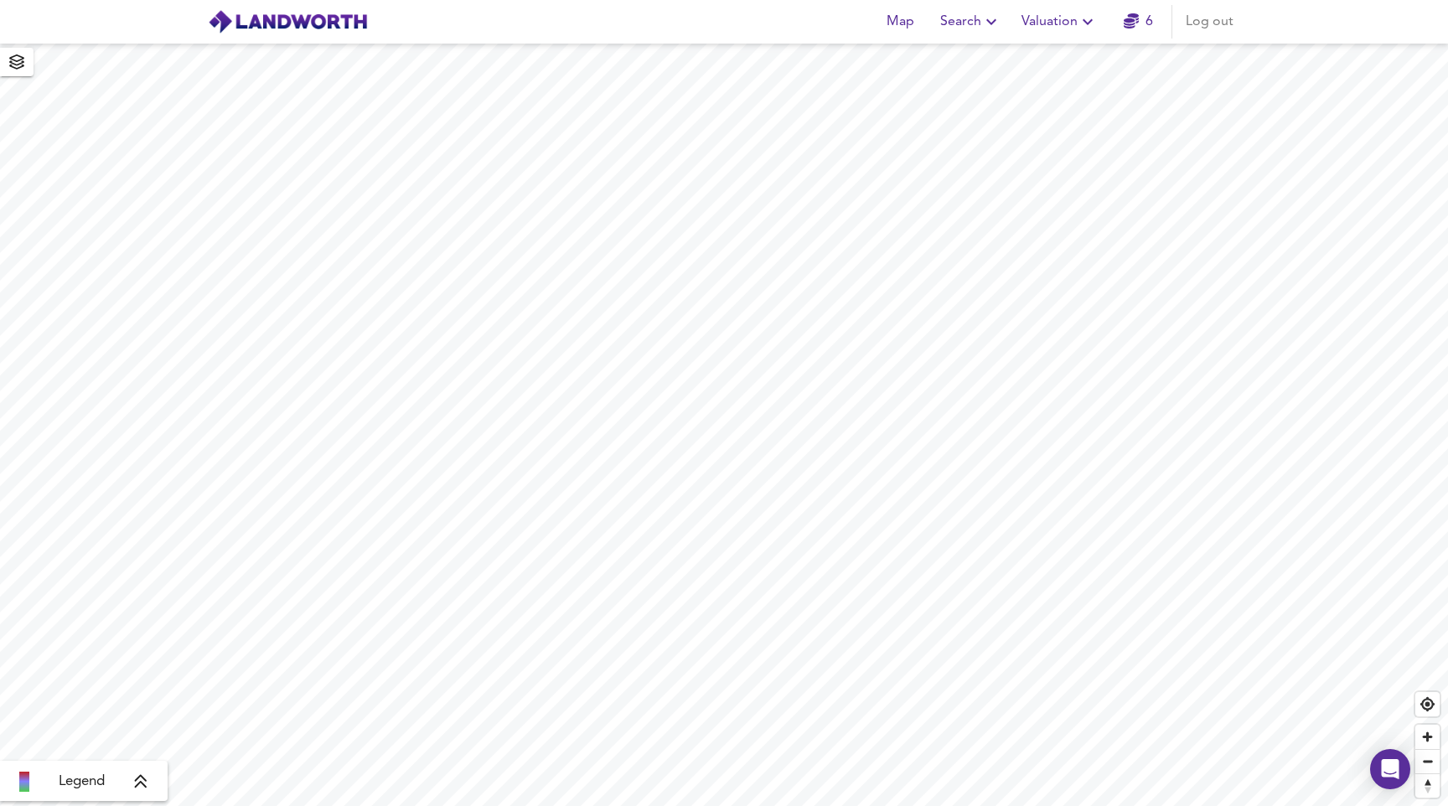
click at [13, 56] on icon "button" at bounding box center [16, 61] width 15 height 15
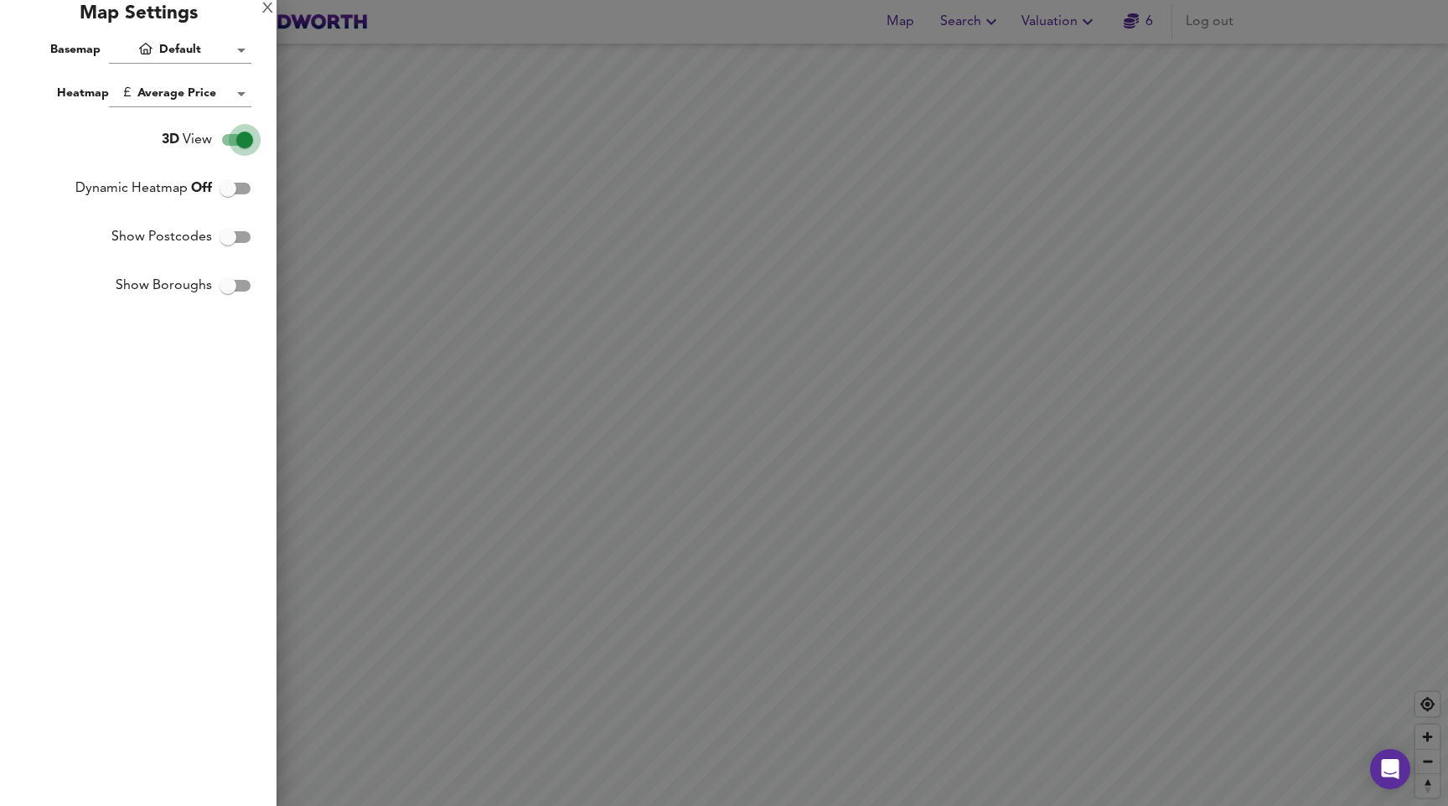
click at [231, 138] on input "3D View" at bounding box center [244, 140] width 95 height 32
checkbox input "false"
click at [271, 7] on div "X" at bounding box center [267, 9] width 11 height 12
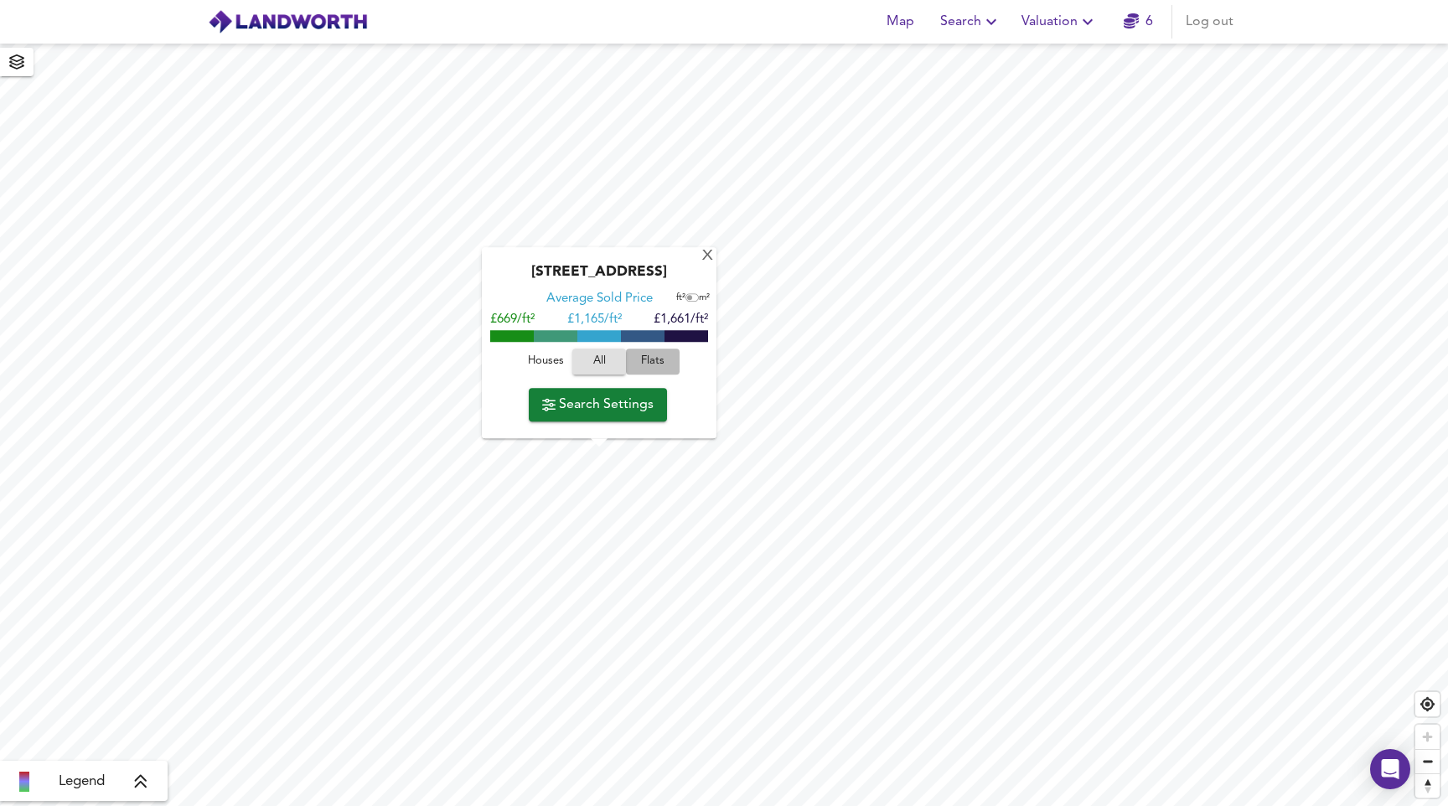
click at [643, 352] on span "Flats" at bounding box center [652, 361] width 45 height 19
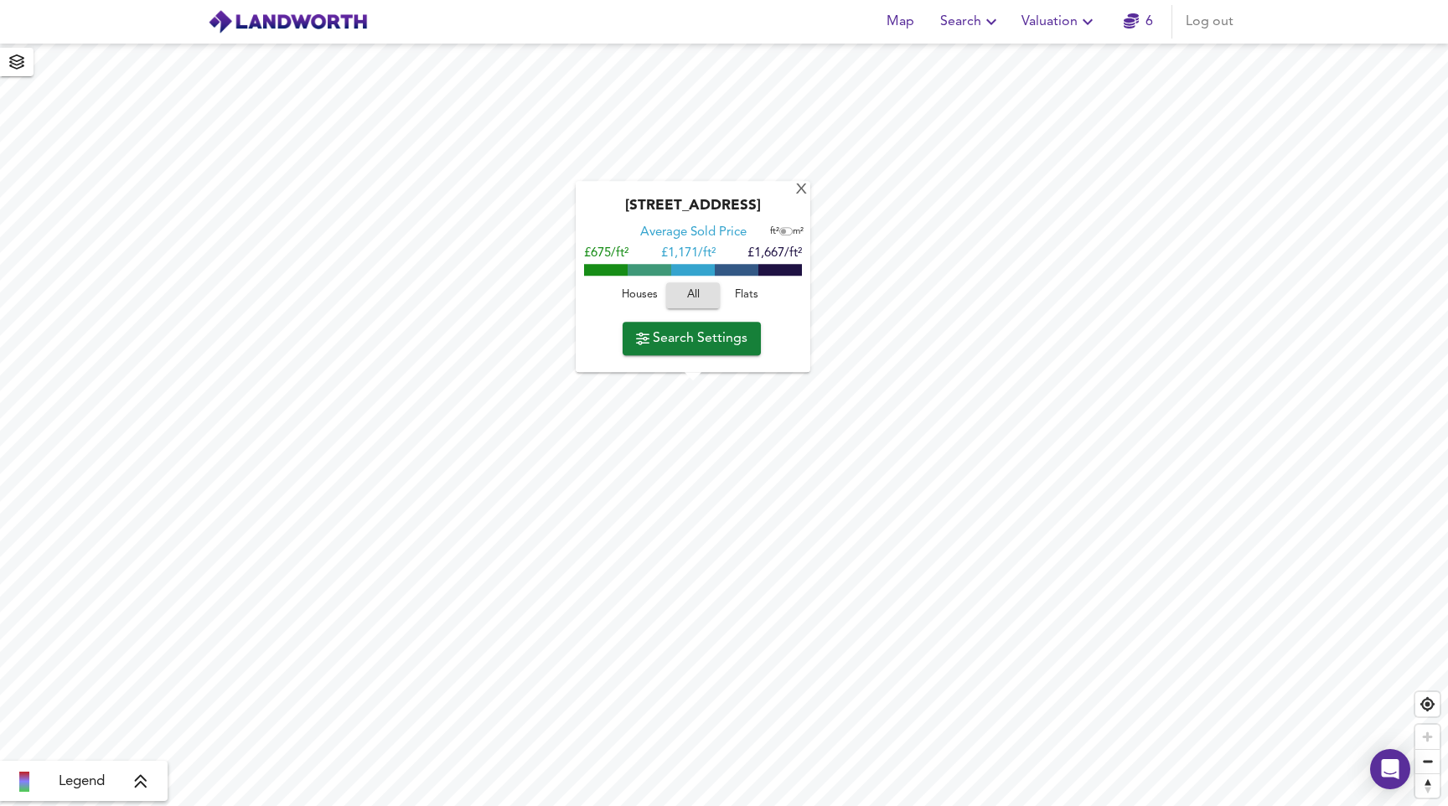
click at [736, 297] on span "Flats" at bounding box center [746, 295] width 45 height 19
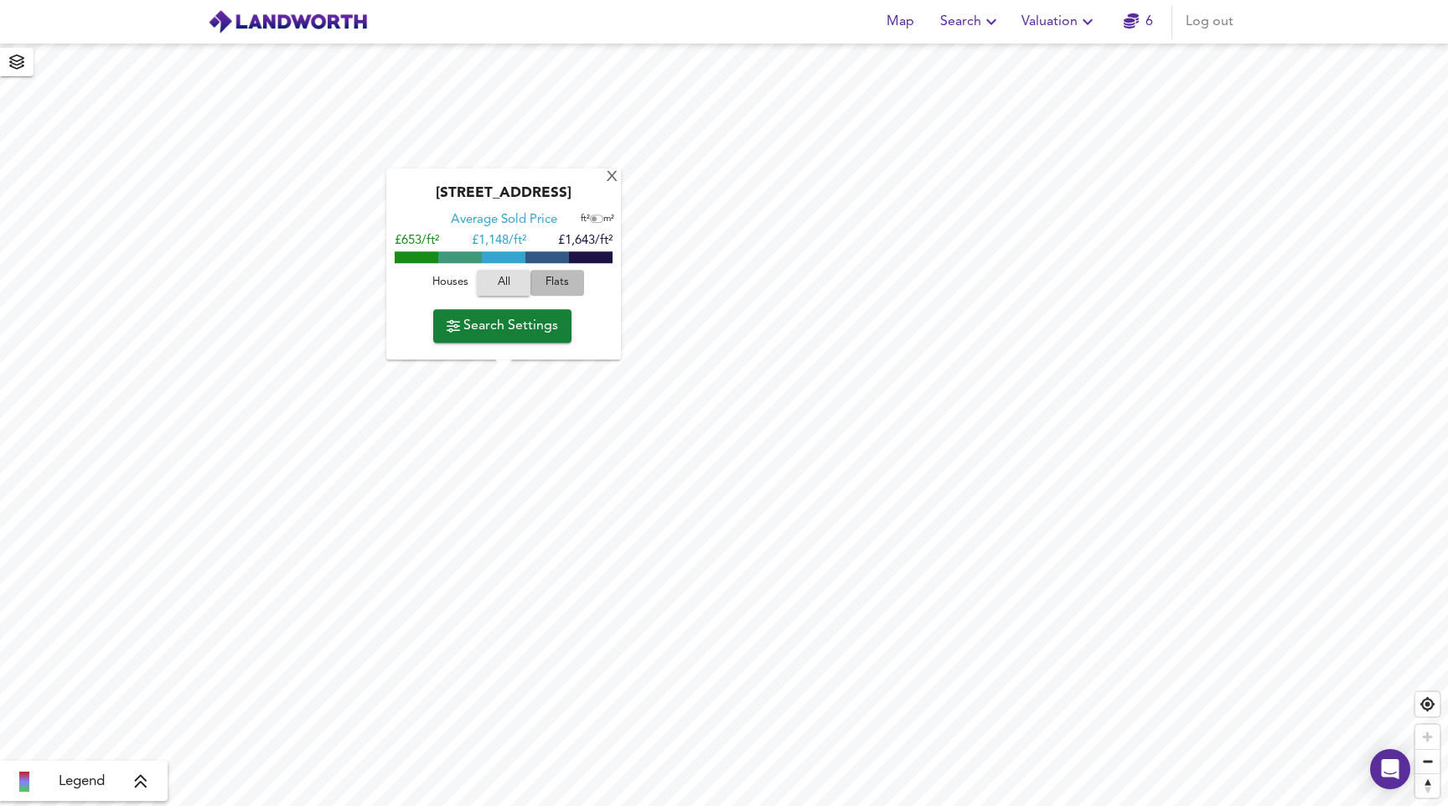
click at [563, 286] on span "Flats" at bounding box center [556, 282] width 45 height 19
click at [617, 183] on div "X" at bounding box center [612, 178] width 14 height 16
